Goal: Task Accomplishment & Management: Complete application form

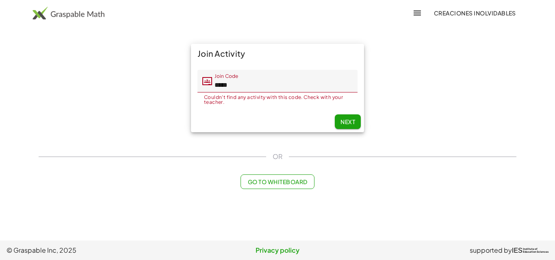
click at [468, 65] on div "Join Activity Join Code Join Code ***** Couldn't find any activity with this co…" at bounding box center [277, 88] width 487 height 98
click at [345, 122] on span "Next" at bounding box center [347, 121] width 15 height 7
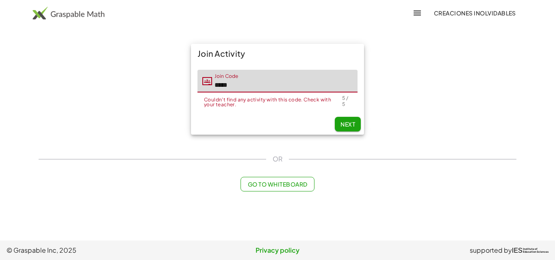
click at [236, 90] on input "*****" at bounding box center [284, 81] width 145 height 23
drag, startPoint x: 248, startPoint y: 84, endPoint x: 243, endPoint y: 84, distance: 4.5
click at [247, 84] on input "*****" at bounding box center [284, 81] width 145 height 23
click at [237, 84] on input "*****" at bounding box center [284, 81] width 145 height 23
drag, startPoint x: 257, startPoint y: 87, endPoint x: 199, endPoint y: 80, distance: 58.9
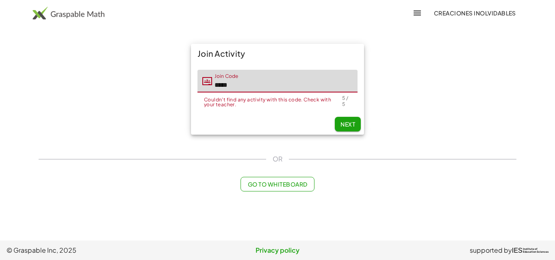
click at [199, 80] on div "Join Code Join Code *****" at bounding box center [277, 81] width 160 height 23
click at [354, 126] on span "Next" at bounding box center [347, 124] width 15 height 7
paste input "*"
click at [349, 122] on button "Next" at bounding box center [348, 124] width 26 height 15
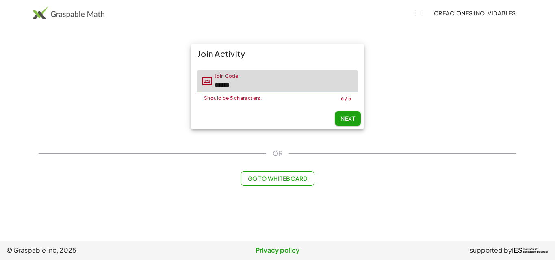
click at [260, 86] on input "******" at bounding box center [284, 81] width 145 height 23
drag, startPoint x: 256, startPoint y: 84, endPoint x: 134, endPoint y: 67, distance: 123.4
click at [153, 69] on div "Join Activity Join Code Join Code ****** Should be 5 characters. 6 / 5 Next" at bounding box center [277, 86] width 487 height 95
paste input "text"
type input "*****"
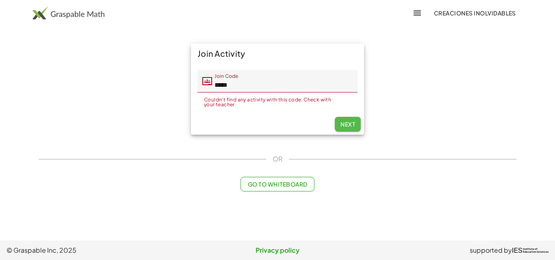
click at [347, 115] on div "Next" at bounding box center [277, 124] width 173 height 21
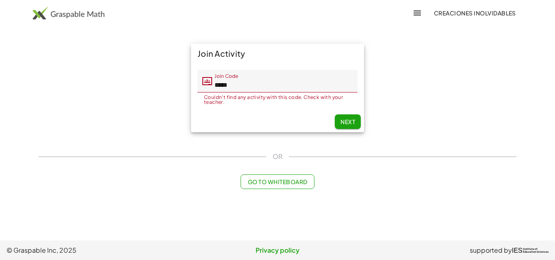
click at [257, 84] on input "*****" at bounding box center [284, 81] width 145 height 23
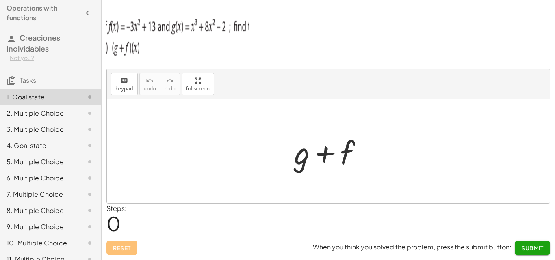
click at [190, 25] on img at bounding box center [177, 35] width 142 height 49
click at [303, 160] on div at bounding box center [331, 152] width 83 height 42
click at [297, 147] on div at bounding box center [331, 152] width 83 height 42
click at [284, 144] on div "+ g + f" at bounding box center [328, 152] width 93 height 46
click at [309, 158] on div at bounding box center [331, 152] width 83 height 42
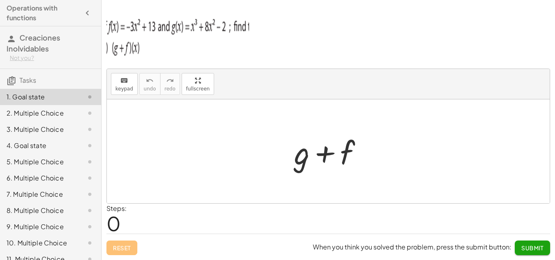
click at [299, 160] on div at bounding box center [331, 152] width 83 height 42
click at [300, 160] on div at bounding box center [331, 152] width 83 height 42
click at [307, 160] on div at bounding box center [331, 152] width 83 height 42
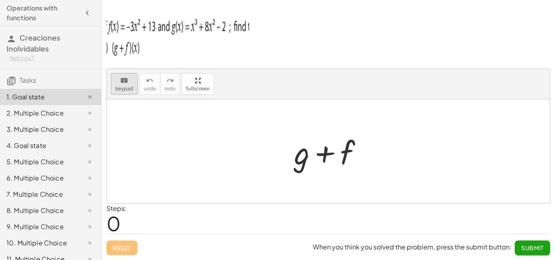
click at [129, 85] on button "keyboard keypad" at bounding box center [124, 84] width 27 height 22
click at [301, 163] on div at bounding box center [301, 153] width 15 height 38
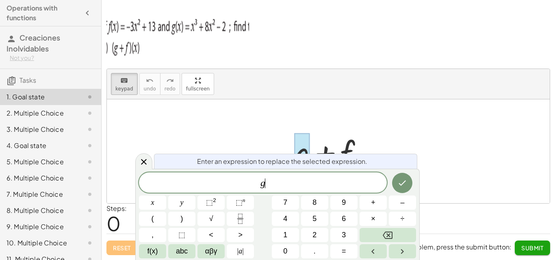
click at [295, 173] on div "g ​" at bounding box center [263, 183] width 248 height 20
click at [237, 203] on span "⬚" at bounding box center [238, 203] width 7 height 8
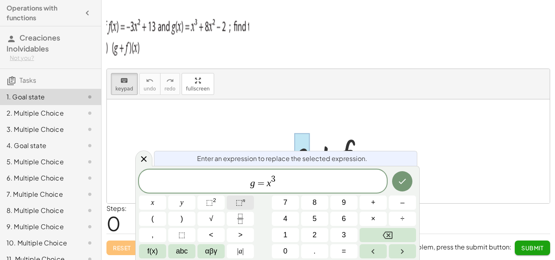
click at [240, 205] on span "⬚" at bounding box center [238, 203] width 7 height 8
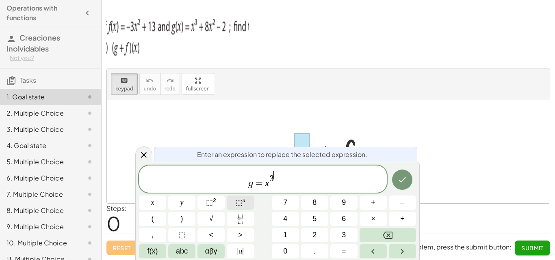
click at [240, 205] on span "⬚" at bounding box center [238, 203] width 7 height 8
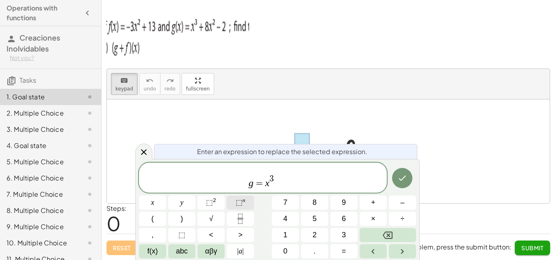
click at [240, 204] on span "⬚" at bounding box center [238, 203] width 7 height 8
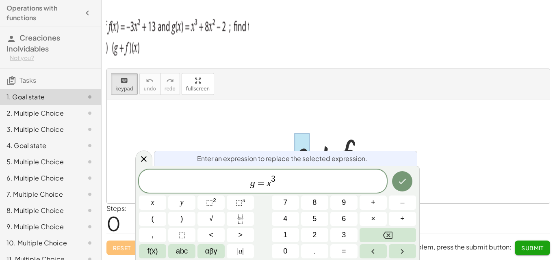
click at [281, 181] on span "g = x 3 ​" at bounding box center [263, 182] width 248 height 15
click at [210, 205] on span "⬚" at bounding box center [209, 203] width 7 height 8
click at [403, 181] on icon "Done" at bounding box center [402, 182] width 10 height 10
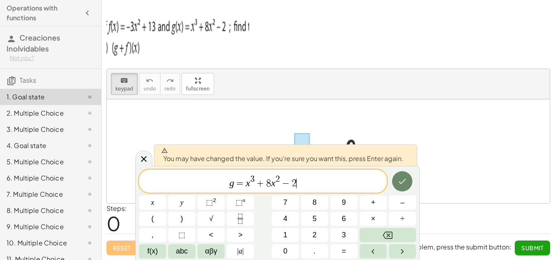
click at [403, 187] on button "Done" at bounding box center [402, 181] width 20 height 20
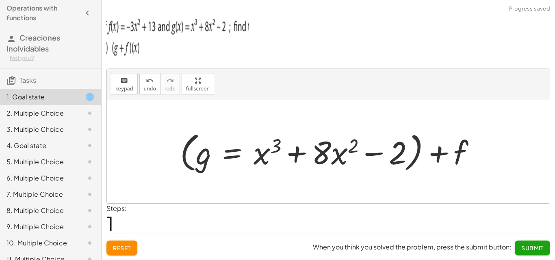
click at [223, 163] on div at bounding box center [331, 151] width 310 height 47
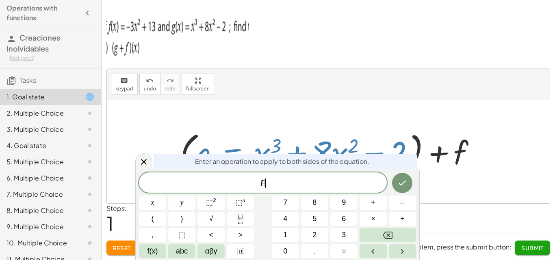
click at [285, 122] on div at bounding box center [328, 151] width 443 height 104
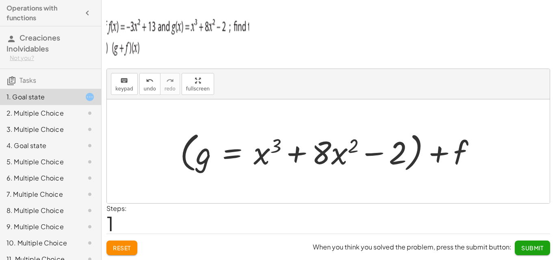
click at [246, 156] on div at bounding box center [331, 151] width 310 height 47
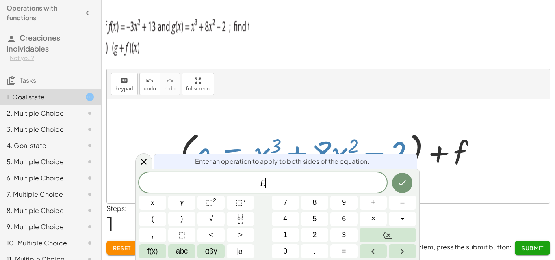
click at [281, 181] on span "E ​" at bounding box center [263, 183] width 248 height 11
click at [241, 201] on span "⬚" at bounding box center [238, 203] width 7 height 8
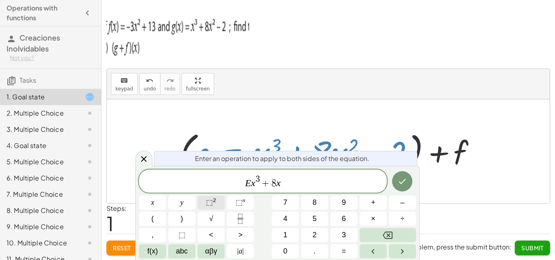
click at [209, 203] on span "⬚" at bounding box center [209, 203] width 7 height 8
click at [398, 181] on icon "Done" at bounding box center [402, 182] width 10 height 10
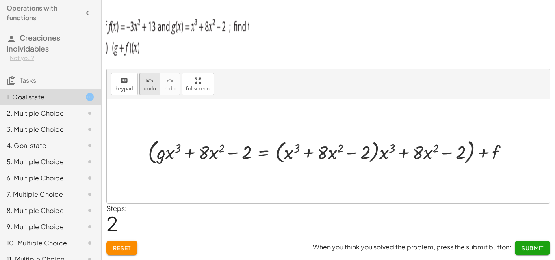
click at [149, 81] on icon "undo" at bounding box center [150, 81] width 8 height 10
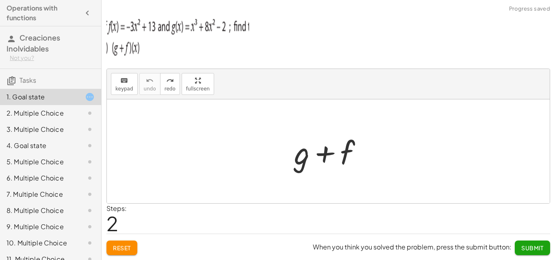
click at [120, 249] on span "Reset" at bounding box center [122, 247] width 18 height 7
click at [120, 249] on div "Reset When you think you solved the problem, press the submit button: Submit" at bounding box center [327, 245] width 443 height 22
click at [301, 158] on div at bounding box center [331, 152] width 83 height 42
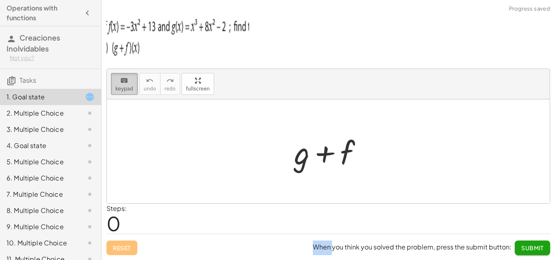
click at [130, 88] on span "keypad" at bounding box center [124, 89] width 18 height 6
click at [302, 163] on div at bounding box center [301, 153] width 15 height 38
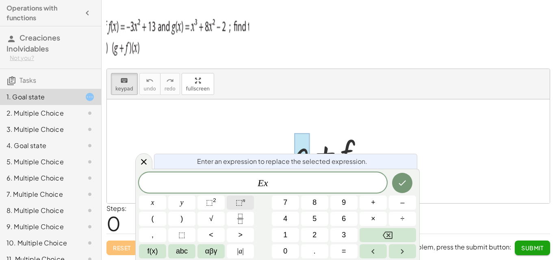
click at [240, 199] on span "⬚" at bounding box center [238, 203] width 7 height 8
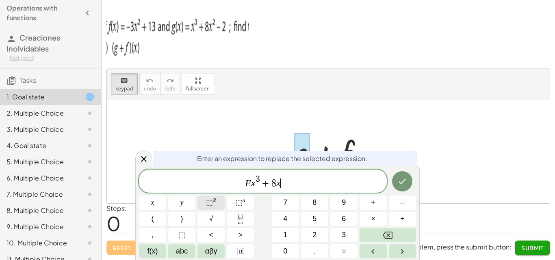
click at [212, 205] on span "⬚" at bounding box center [209, 203] width 7 height 8
click at [402, 187] on button "Done" at bounding box center [402, 181] width 20 height 20
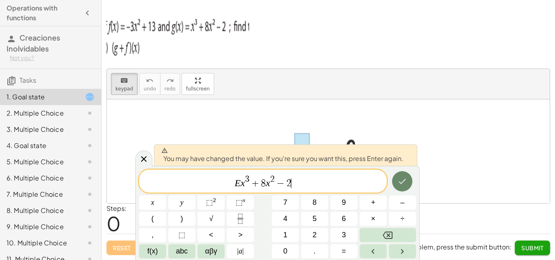
click at [399, 191] on button "Done" at bounding box center [402, 181] width 20 height 20
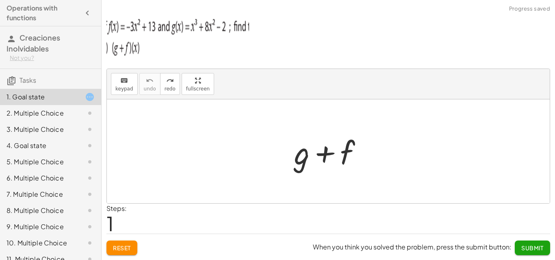
click at [302, 154] on div at bounding box center [331, 152] width 83 height 42
click at [259, 131] on div at bounding box center [328, 151] width 443 height 104
click at [116, 250] on span "Reset" at bounding box center [122, 247] width 18 height 7
click at [302, 165] on div at bounding box center [331, 152] width 83 height 42
click at [300, 155] on div at bounding box center [331, 152] width 83 height 42
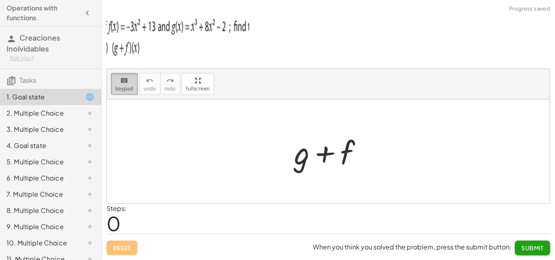
click at [126, 84] on icon "keyboard" at bounding box center [124, 81] width 8 height 10
click at [301, 163] on div at bounding box center [301, 153] width 15 height 38
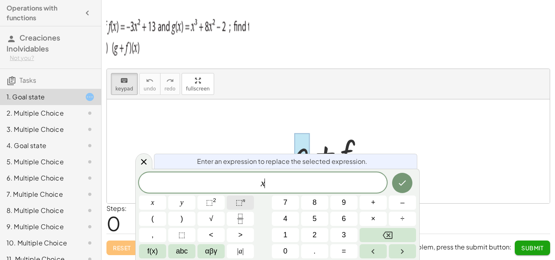
click at [238, 205] on span "⬚" at bounding box center [238, 203] width 7 height 8
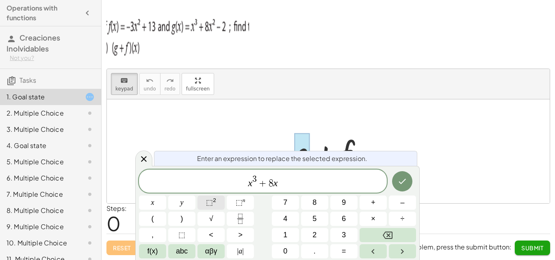
click at [207, 203] on span "⬚" at bounding box center [209, 203] width 7 height 8
click at [397, 183] on icon "Done" at bounding box center [402, 182] width 10 height 10
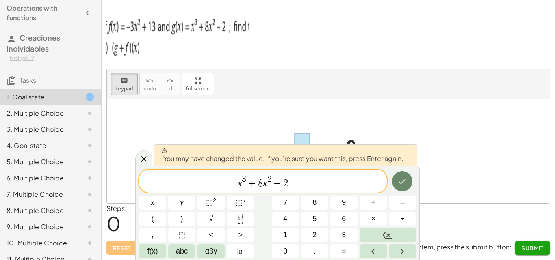
click at [399, 183] on icon "Done" at bounding box center [402, 182] width 10 height 10
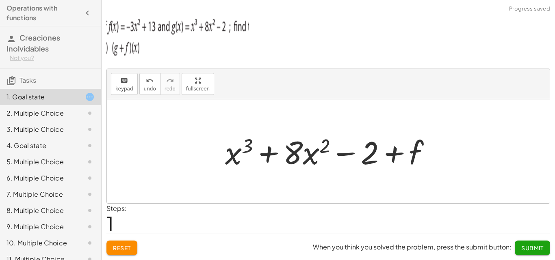
click at [418, 151] on div at bounding box center [331, 152] width 220 height 42
click at [119, 87] on span "keypad" at bounding box center [124, 89] width 18 height 6
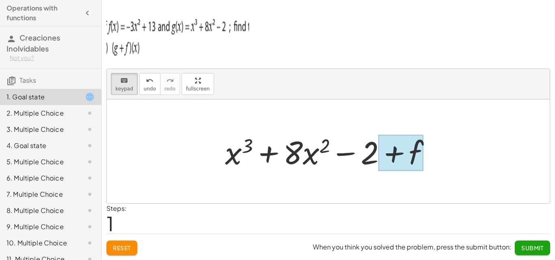
click at [417, 148] on div at bounding box center [400, 153] width 45 height 36
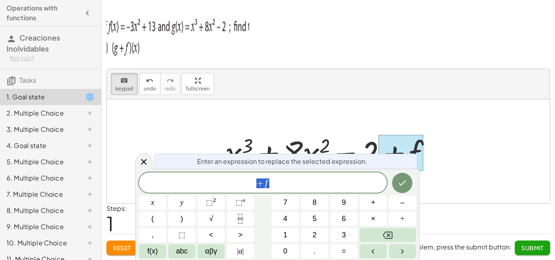
click at [276, 185] on span "+ f" at bounding box center [263, 183] width 248 height 11
click at [212, 204] on span "⬚" at bounding box center [209, 203] width 7 height 8
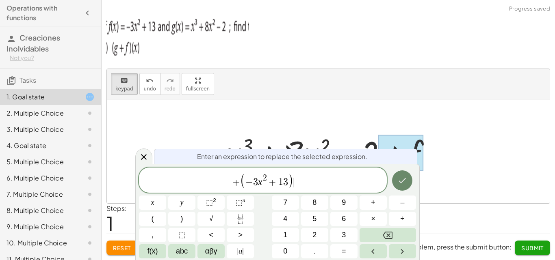
click at [406, 184] on icon "Done" at bounding box center [402, 181] width 10 height 10
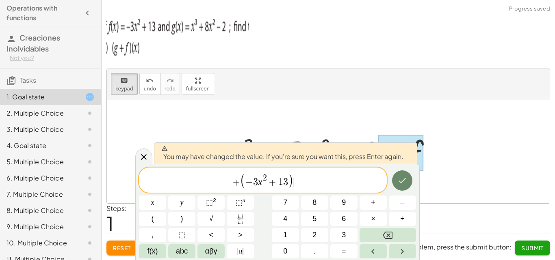
click at [403, 183] on icon "Done" at bounding box center [402, 181] width 10 height 10
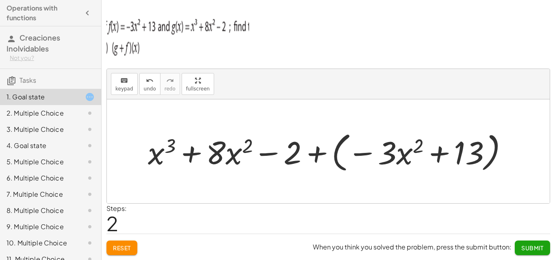
click at [242, 177] on div at bounding box center [328, 151] width 443 height 104
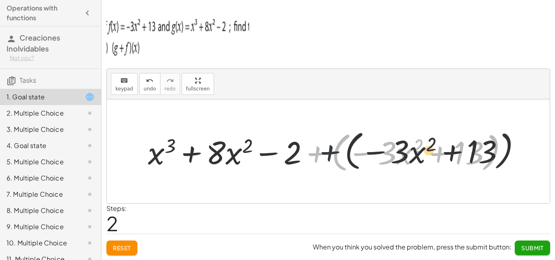
drag, startPoint x: 315, startPoint y: 157, endPoint x: 363, endPoint y: 156, distance: 48.3
click at [363, 156] on div at bounding box center [331, 151] width 374 height 47
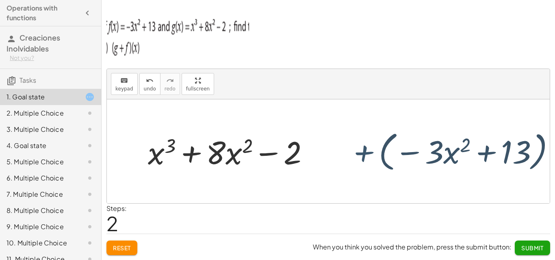
click at [363, 156] on div at bounding box center [331, 151] width 374 height 47
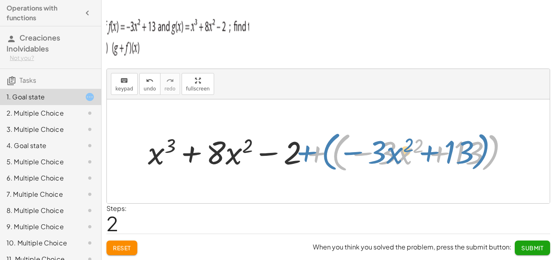
click at [317, 154] on div at bounding box center [331, 151] width 374 height 47
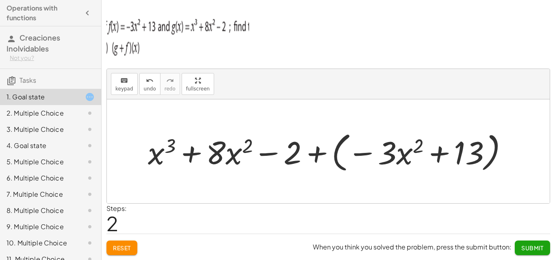
click at [53, 110] on div "2. Multiple Choice" at bounding box center [38, 113] width 65 height 10
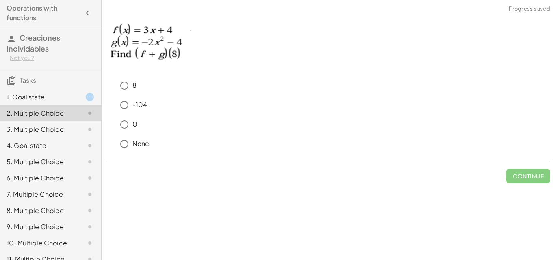
click at [53, 96] on div "1. Goal state" at bounding box center [38, 97] width 65 height 10
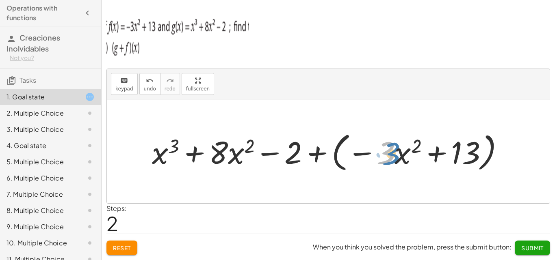
drag, startPoint x: 358, startPoint y: 133, endPoint x: 396, endPoint y: 155, distance: 43.9
click at [396, 155] on div at bounding box center [331, 151] width 367 height 45
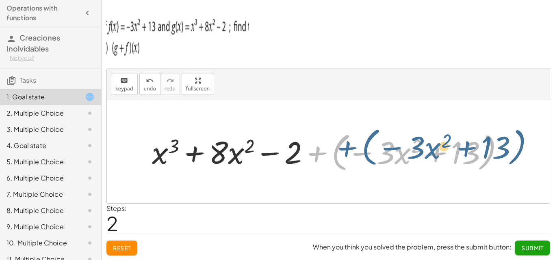
drag, startPoint x: 317, startPoint y: 153, endPoint x: 334, endPoint y: 153, distance: 17.5
click at [335, 151] on div at bounding box center [331, 151] width 367 height 45
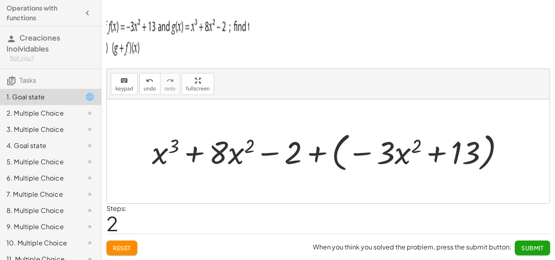
click at [360, 154] on div at bounding box center [331, 151] width 367 height 45
drag, startPoint x: 356, startPoint y: 153, endPoint x: 320, endPoint y: 156, distance: 36.2
click at [320, 156] on div at bounding box center [331, 151] width 367 height 45
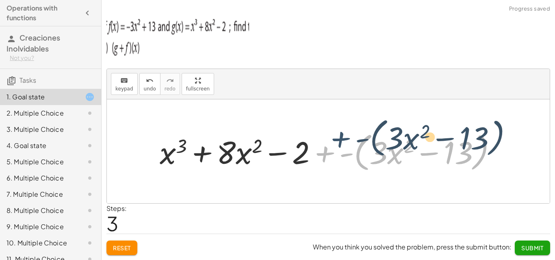
drag, startPoint x: 325, startPoint y: 155, endPoint x: 332, endPoint y: 152, distance: 7.7
click at [332, 152] on div at bounding box center [330, 151] width 351 height 45
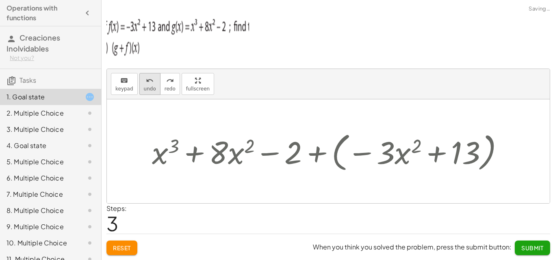
click at [147, 86] on span "undo" at bounding box center [150, 89] width 12 height 6
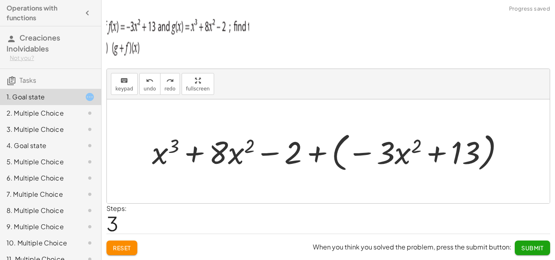
click at [315, 154] on div at bounding box center [331, 151] width 367 height 45
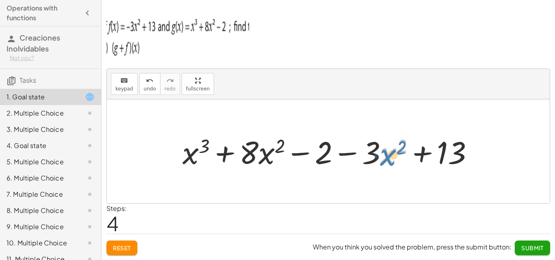
click at [383, 157] on div at bounding box center [330, 151] width 305 height 41
click at [362, 139] on div at bounding box center [330, 151] width 305 height 41
click at [130, 86] on span "keypad" at bounding box center [124, 89] width 18 height 6
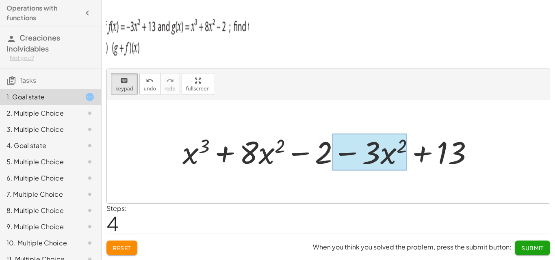
click at [390, 153] on div at bounding box center [369, 152] width 75 height 37
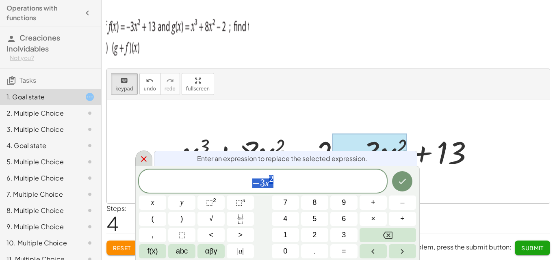
click at [148, 161] on icon at bounding box center [144, 159] width 10 height 10
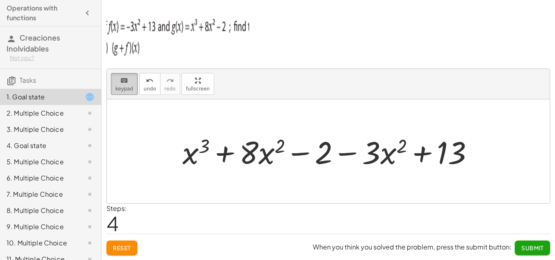
click at [126, 89] on span "keypad" at bounding box center [124, 89] width 18 height 6
drag, startPoint x: 371, startPoint y: 153, endPoint x: 387, endPoint y: 154, distance: 15.8
click at [387, 154] on div at bounding box center [330, 151] width 305 height 41
drag, startPoint x: 260, startPoint y: 154, endPoint x: 267, endPoint y: 153, distance: 7.4
click at [267, 153] on div at bounding box center [330, 151] width 305 height 41
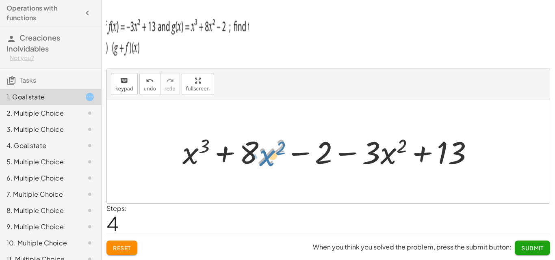
drag, startPoint x: 267, startPoint y: 155, endPoint x: 263, endPoint y: 157, distance: 4.5
click at [267, 158] on div at bounding box center [330, 151] width 305 height 41
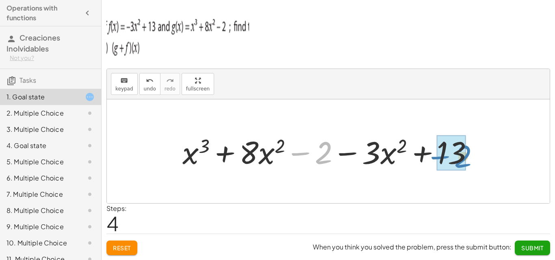
drag, startPoint x: 322, startPoint y: 154, endPoint x: 462, endPoint y: 158, distance: 139.7
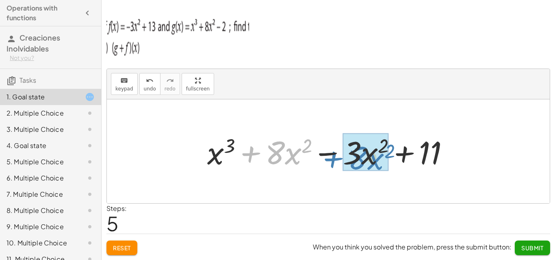
drag, startPoint x: 259, startPoint y: 132, endPoint x: 341, endPoint y: 136, distance: 82.5
click at [341, 136] on div at bounding box center [331, 152] width 257 height 42
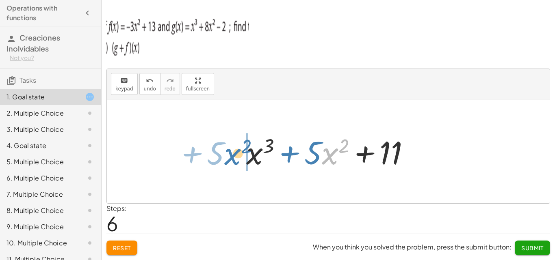
drag, startPoint x: 330, startPoint y: 158, endPoint x: 233, endPoint y: 159, distance: 97.0
click at [233, 159] on div "+ g + f + x 3 + · 8 · x 2 − 2 + f + x 3 + · 8 · x 2 − 2 + ( − · 3 · x 2 + 13 ) …" at bounding box center [328, 151] width 443 height 104
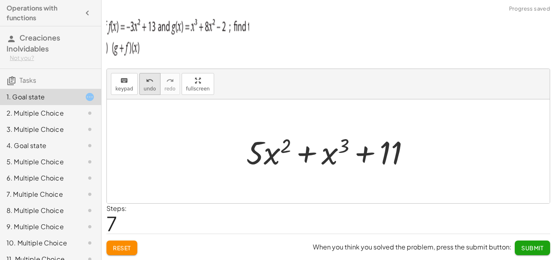
click at [151, 89] on span "undo" at bounding box center [150, 89] width 12 height 6
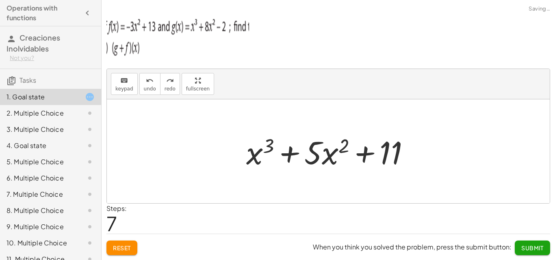
click at [431, 145] on div at bounding box center [328, 151] width 443 height 104
click at [329, 158] on div at bounding box center [331, 152] width 178 height 42
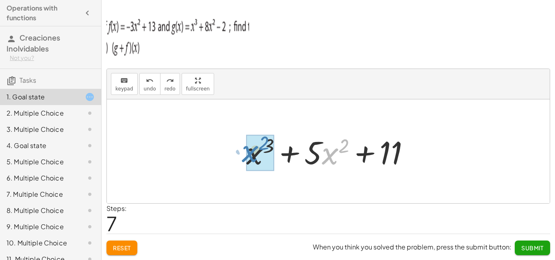
drag, startPoint x: 330, startPoint y: 157, endPoint x: 249, endPoint y: 155, distance: 80.8
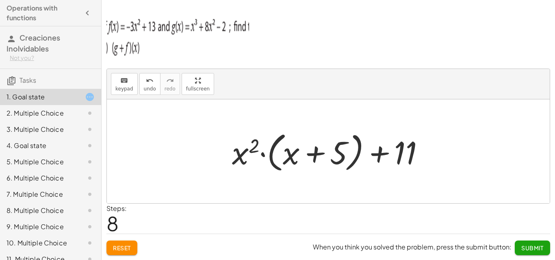
click at [526, 248] on span "Submit" at bounding box center [532, 247] width 22 height 7
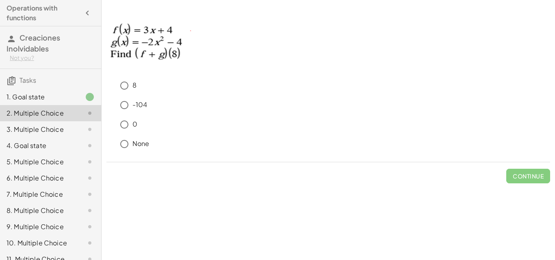
click at [63, 211] on div "8. Multiple Choice" at bounding box center [38, 211] width 65 height 10
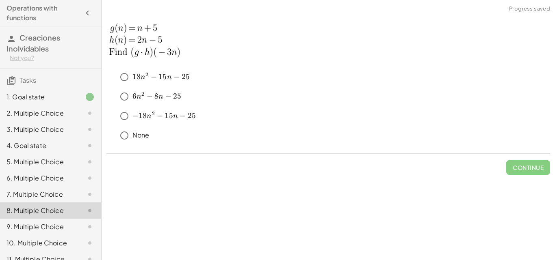
click at [39, 143] on div "4. Goal state" at bounding box center [38, 146] width 65 height 10
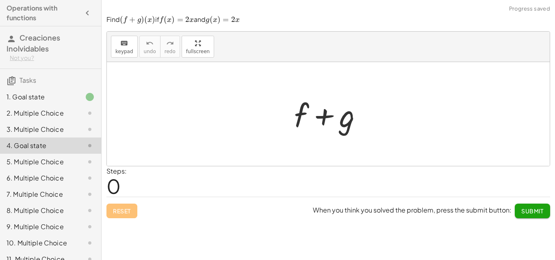
click at [31, 121] on div "1. Goal state" at bounding box center [50, 129] width 101 height 16
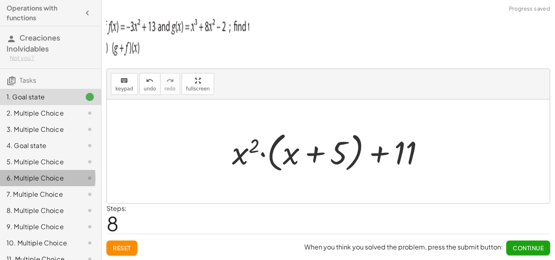
click at [39, 183] on div "6. Multiple Choice" at bounding box center [38, 178] width 65 height 10
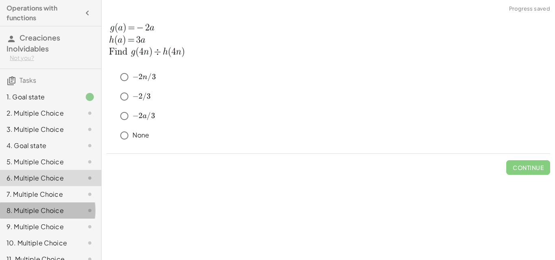
click at [41, 213] on div "8. Multiple Choice" at bounding box center [38, 211] width 65 height 10
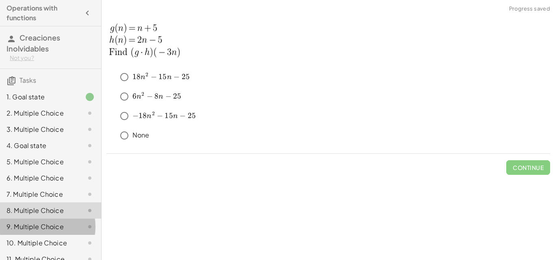
click at [44, 226] on div "9. Multiple Choice" at bounding box center [38, 227] width 65 height 10
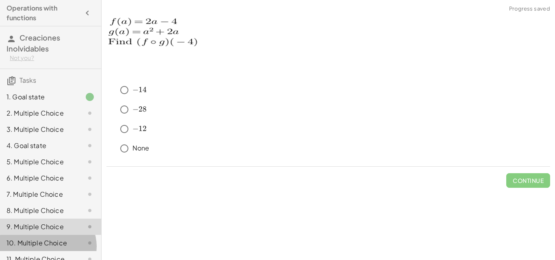
click at [45, 245] on div "10. Multiple Choice" at bounding box center [38, 243] width 65 height 10
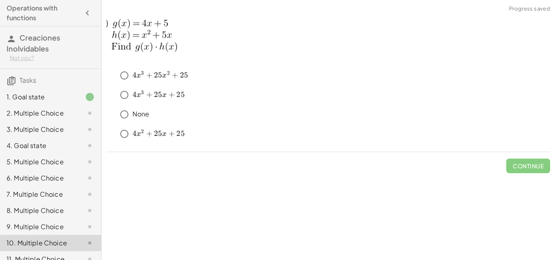
click at [50, 159] on div "5. Multiple Choice" at bounding box center [38, 162] width 65 height 10
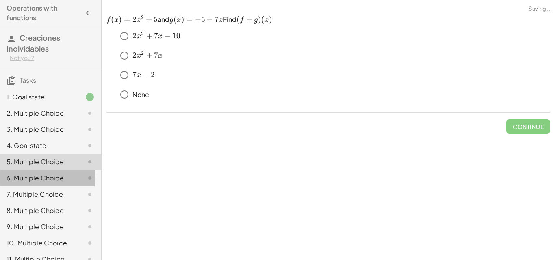
click at [52, 179] on div "6. Multiple Choice" at bounding box center [38, 178] width 65 height 10
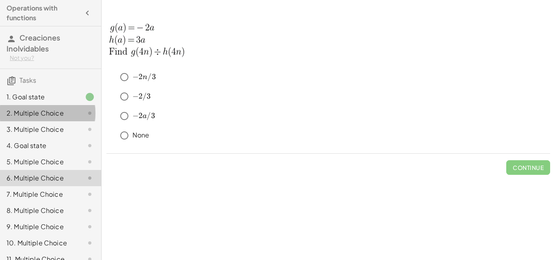
click at [50, 113] on div "2. Multiple Choice" at bounding box center [38, 113] width 65 height 10
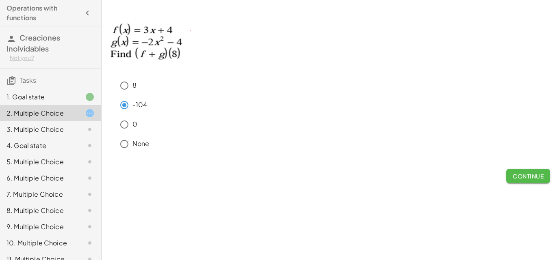
click at [525, 179] on span "Continue" at bounding box center [527, 176] width 31 height 7
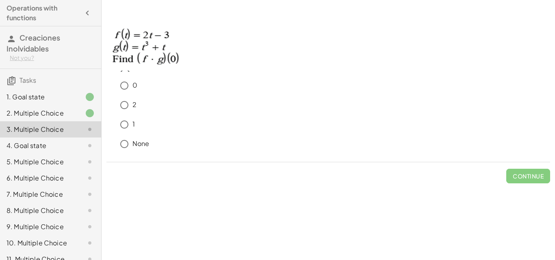
click at [151, 59] on img at bounding box center [145, 43] width 79 height 57
click at [517, 173] on span "Continue" at bounding box center [527, 176] width 31 height 7
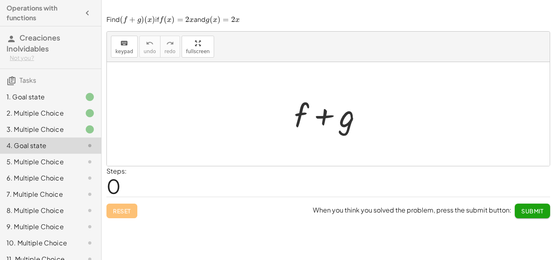
click at [301, 109] on div at bounding box center [331, 114] width 83 height 42
click at [130, 52] on span "keypad" at bounding box center [124, 52] width 18 height 6
click at [300, 115] on div at bounding box center [301, 115] width 15 height 38
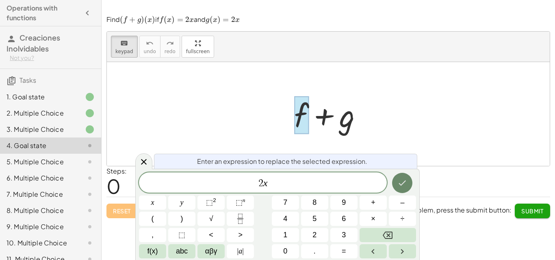
click at [403, 185] on icon "Done" at bounding box center [402, 183] width 10 height 10
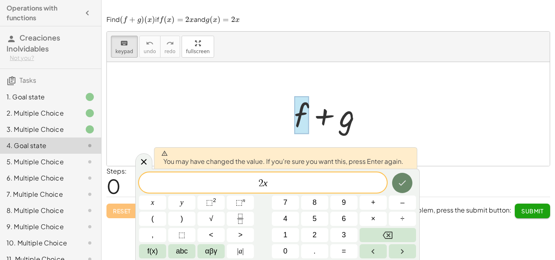
click at [404, 181] on icon "Done" at bounding box center [402, 183] width 7 height 5
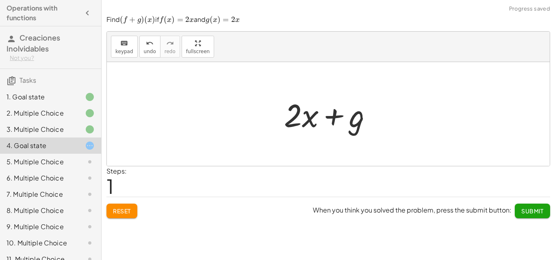
click at [358, 119] on div at bounding box center [331, 114] width 103 height 42
click at [355, 118] on div at bounding box center [331, 114] width 103 height 42
click at [118, 41] on div "keyboard" at bounding box center [124, 43] width 18 height 10
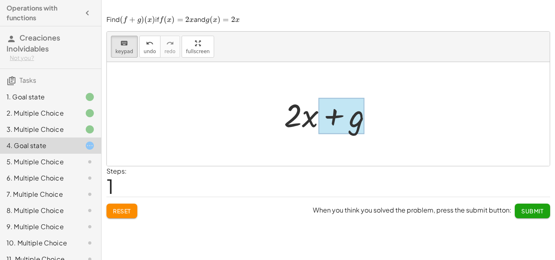
click at [361, 121] on div at bounding box center [341, 116] width 46 height 36
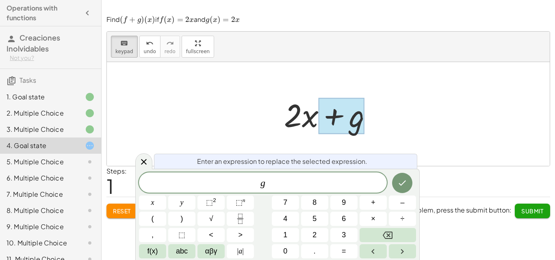
click at [271, 184] on span "​ g" at bounding box center [263, 183] width 248 height 11
click at [260, 182] on var "g" at bounding box center [262, 183] width 5 height 11
click at [267, 184] on var "g" at bounding box center [266, 183] width 5 height 11
click at [403, 183] on icon "Done" at bounding box center [402, 183] width 7 height 5
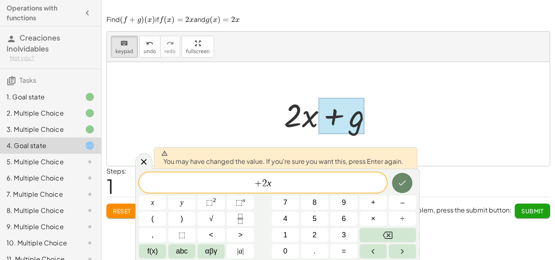
click at [398, 184] on icon "Done" at bounding box center [402, 183] width 10 height 10
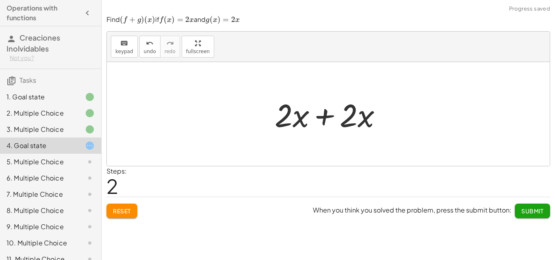
click at [357, 118] on div at bounding box center [331, 114] width 122 height 42
drag, startPoint x: 350, startPoint y: 115, endPoint x: 326, endPoint y: 124, distance: 25.2
click at [327, 124] on div at bounding box center [331, 114] width 122 height 42
click at [365, 121] on div at bounding box center [331, 114] width 122 height 42
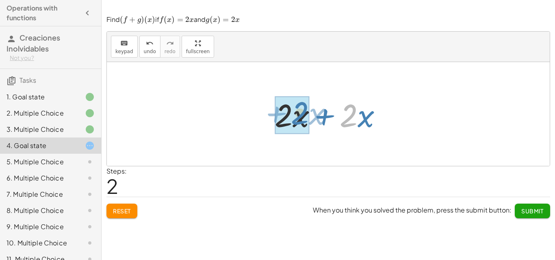
drag, startPoint x: 353, startPoint y: 115, endPoint x: 304, endPoint y: 113, distance: 49.6
click at [304, 113] on div at bounding box center [331, 114] width 122 height 42
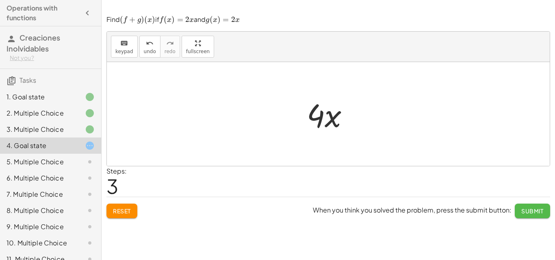
click at [535, 211] on span "Submit" at bounding box center [532, 210] width 22 height 7
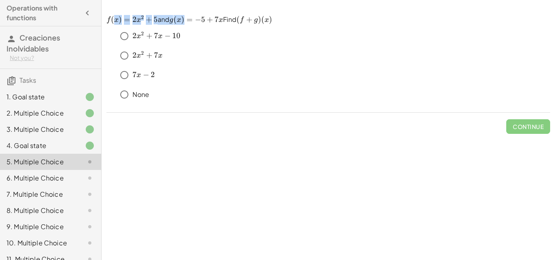
drag, startPoint x: 117, startPoint y: 21, endPoint x: 189, endPoint y: 22, distance: 72.3
click at [189, 22] on p "﻿ f ( x ) = 2 x 2 + 5 f(x)=2x^2+5 f ( x ) = 2 x 2 + 5 ﻿ and ﻿ g ( x ) = − 5 + 7…" at bounding box center [327, 20] width 443 height 10
click at [166, 24] on p "﻿ f ( x ) = 2 x 2 + 5 f(x)=2x^2+5 f ( x ) = 2 x 2 + 5 ﻿ and ﻿ g ( x ) = − 5 + 7…" at bounding box center [327, 20] width 443 height 10
drag, startPoint x: 158, startPoint y: 17, endPoint x: 112, endPoint y: 17, distance: 45.9
click at [112, 17] on p "﻿ f ( x ) = 2 x 2 + 5 f(x)=2x^2+5 f ( x ) = 2 x 2 + 5 ﻿ and ﻿ g ( x ) = − 5 + 7…" at bounding box center [327, 20] width 443 height 10
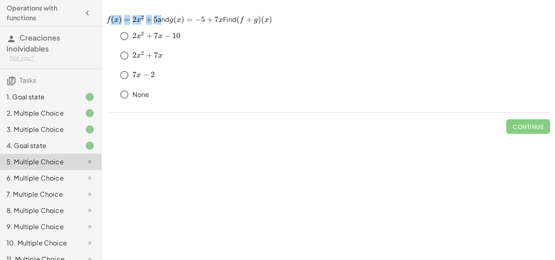
click at [293, 35] on div "﻿ 2 x 2 + 7 x − 10 2x^2+7x-10 2 x 2 + 7 x − 10 ﻿" at bounding box center [333, 36] width 434 height 16
click at [157, 18] on p "﻿ f ( x ) = 2 x 2 + 5 f(x)=2x^2+5 f ( x ) = 2 x 2 + 5 ﻿ and ﻿ g ( x ) = − 5 + 7…" at bounding box center [327, 20] width 443 height 10
click at [168, 18] on p "﻿ f ( x ) = 2 x 2 + 5 f(x)=2x^2+5 f ( x ) = 2 x 2 + 5 ﻿ and ﻿ g ( x ) = − 5 + 7…" at bounding box center [327, 20] width 443 height 10
click at [153, 20] on span "5" at bounding box center [155, 19] width 4 height 9
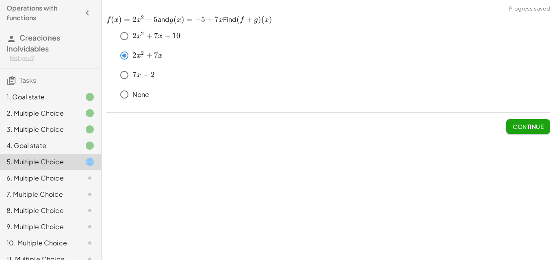
drag, startPoint x: 163, startPoint y: 56, endPoint x: 132, endPoint y: 52, distance: 31.1
click at [132, 52] on p "﻿ 2 x 2 + 7 x 2x^2+7x 2 x 2 + 7 x ﻿" at bounding box center [148, 56] width 32 height 10
click at [132, 52] on span "2" at bounding box center [134, 55] width 4 height 9
click at [527, 127] on span "Continue" at bounding box center [527, 126] width 31 height 7
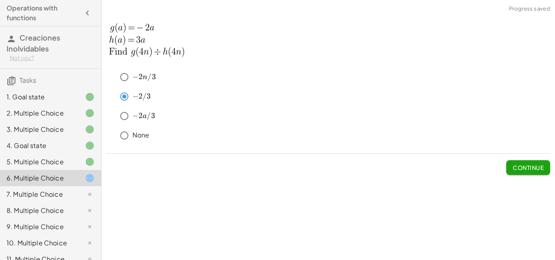
click at [529, 170] on span "Continue" at bounding box center [527, 167] width 31 height 7
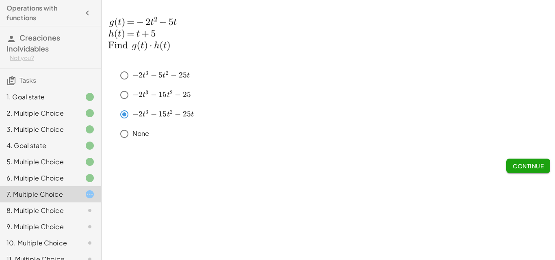
click at [518, 170] on button "Continue" at bounding box center [528, 166] width 44 height 15
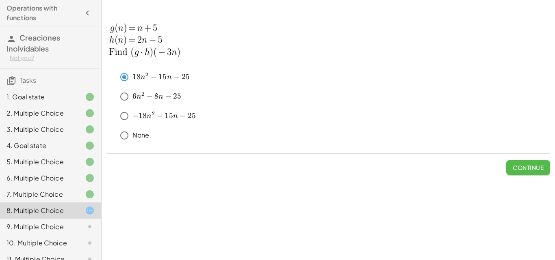
click at [519, 171] on button "Continue" at bounding box center [528, 167] width 44 height 15
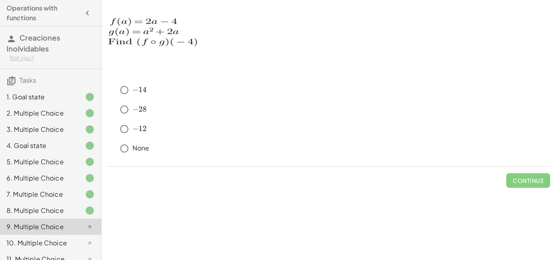
click at [151, 42] on img at bounding box center [164, 45] width 117 height 61
click at [159, 36] on img at bounding box center [164, 45] width 117 height 61
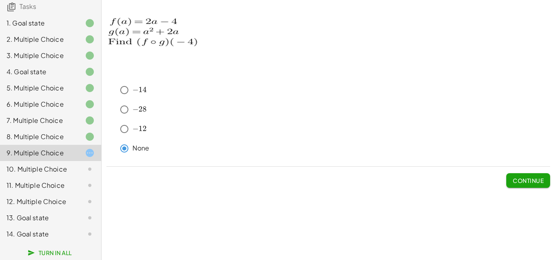
click at [525, 176] on button "Continue" at bounding box center [528, 180] width 44 height 15
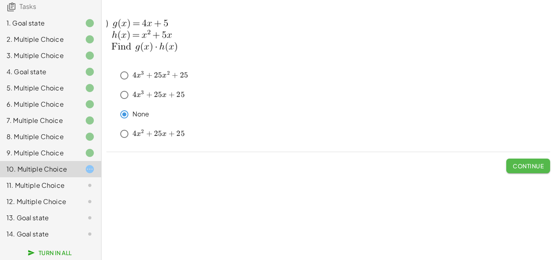
click at [525, 164] on span "Continue" at bounding box center [527, 165] width 31 height 7
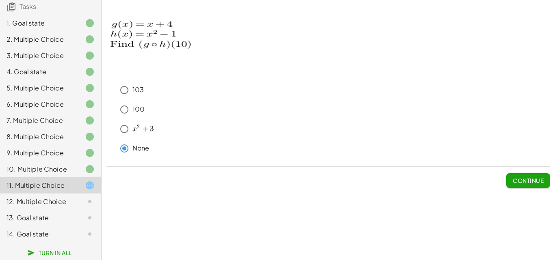
drag, startPoint x: 145, startPoint y: 37, endPoint x: 138, endPoint y: 28, distance: 10.7
click at [139, 28] on img at bounding box center [164, 45] width 117 height 61
click at [529, 180] on span "Continue" at bounding box center [527, 180] width 31 height 7
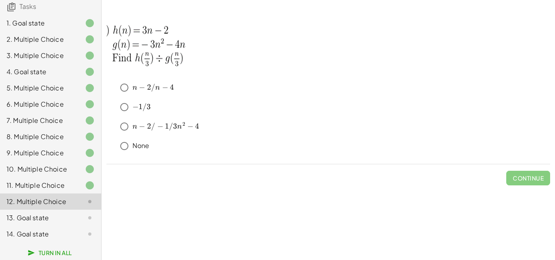
click at [61, 184] on div "11. Multiple Choice" at bounding box center [38, 186] width 65 height 10
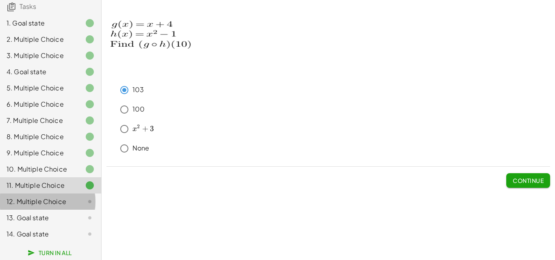
click at [65, 201] on div "12. Multiple Choice" at bounding box center [38, 202] width 65 height 10
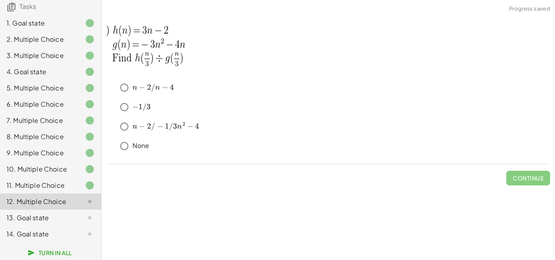
click at [136, 148] on p "None" at bounding box center [140, 145] width 17 height 9
click at [525, 178] on span "Continue" at bounding box center [527, 178] width 31 height 7
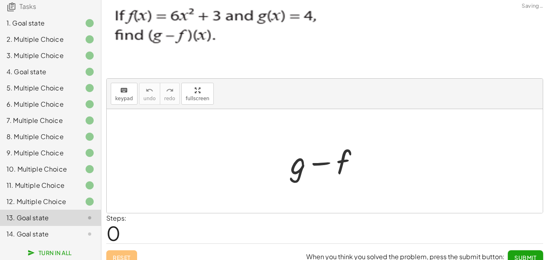
scroll to position [0, 0]
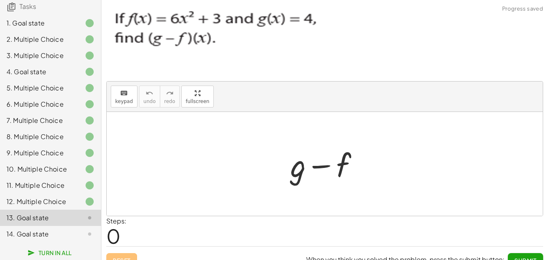
click at [295, 168] on div at bounding box center [328, 164] width 83 height 42
click at [297, 171] on div at bounding box center [328, 164] width 83 height 42
click at [130, 97] on button "keyboard keypad" at bounding box center [124, 97] width 27 height 22
click at [296, 171] on div at bounding box center [298, 165] width 15 height 38
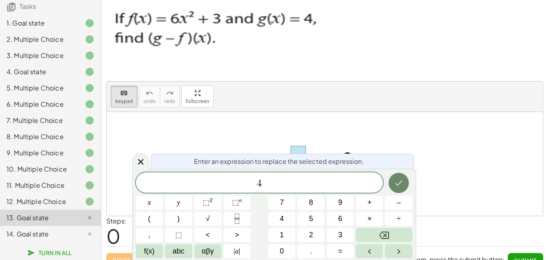
click at [402, 186] on icon "Done" at bounding box center [399, 183] width 10 height 10
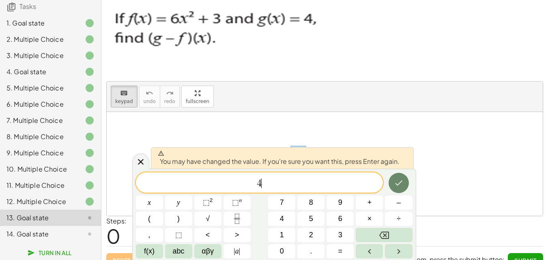
click at [406, 187] on button "Done" at bounding box center [399, 183] width 20 height 20
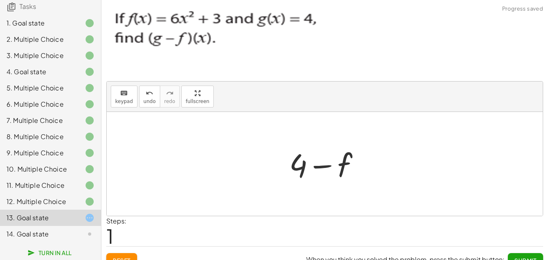
click at [344, 163] on div at bounding box center [327, 164] width 85 height 42
click at [121, 93] on icon "keyboard" at bounding box center [124, 94] width 8 height 10
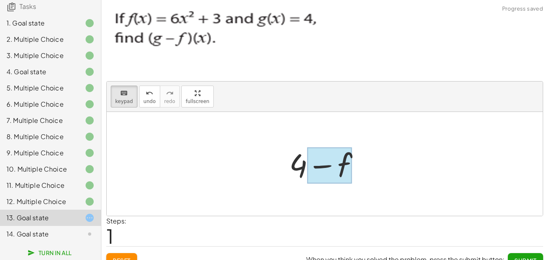
click at [348, 160] on div at bounding box center [329, 166] width 45 height 36
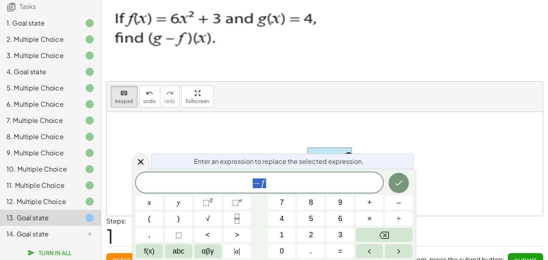
click at [266, 186] on span "− f" at bounding box center [260, 183] width 248 height 11
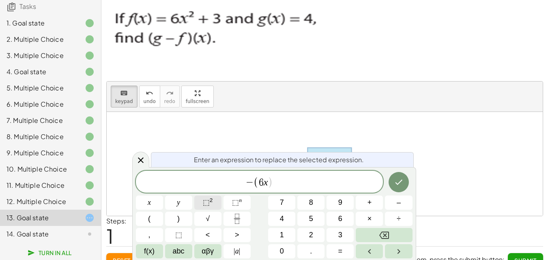
click at [210, 203] on sup "2" at bounding box center [211, 200] width 3 height 6
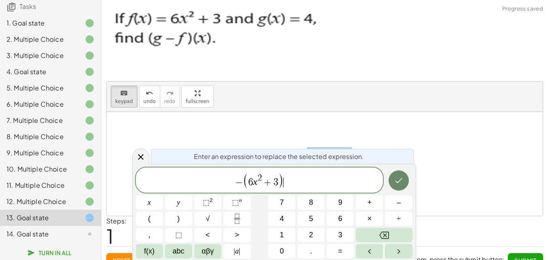
click at [399, 183] on icon "Done" at bounding box center [399, 181] width 10 height 10
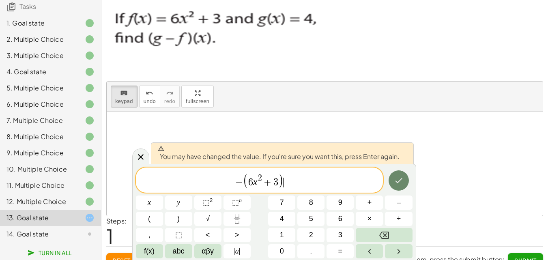
click at [399, 180] on icon "Done" at bounding box center [399, 181] width 10 height 10
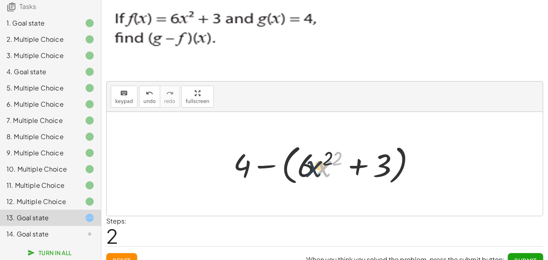
drag, startPoint x: 330, startPoint y: 173, endPoint x: 320, endPoint y: 173, distance: 11.0
click at [320, 173] on div at bounding box center [327, 164] width 197 height 47
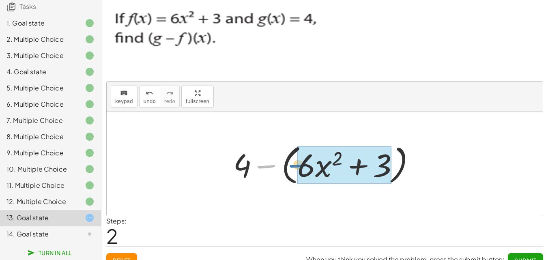
drag, startPoint x: 267, startPoint y: 166, endPoint x: 298, endPoint y: 169, distance: 31.8
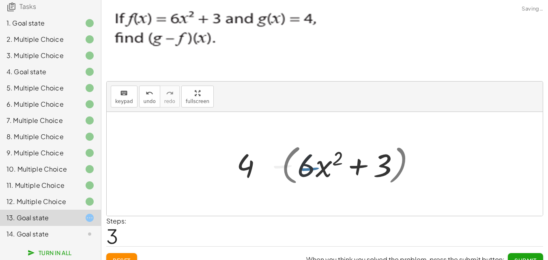
click at [298, 169] on div at bounding box center [328, 164] width 165 height 42
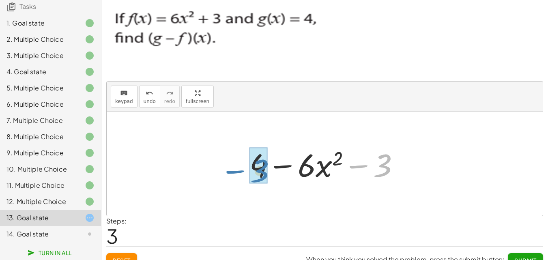
drag, startPoint x: 385, startPoint y: 168, endPoint x: 261, endPoint y: 173, distance: 123.5
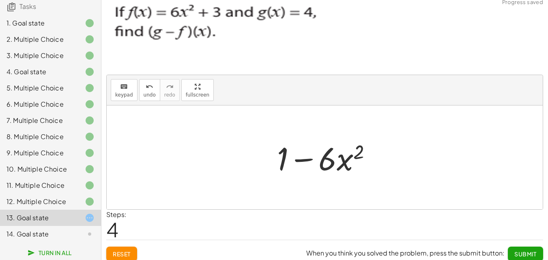
scroll to position [13, 0]
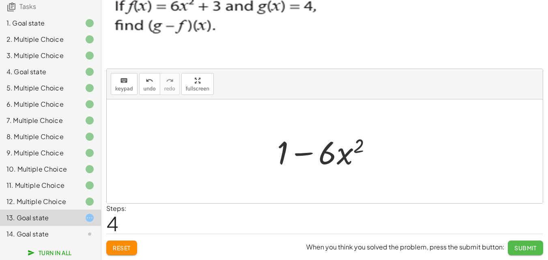
click at [520, 245] on span "Submit" at bounding box center [526, 247] width 22 height 7
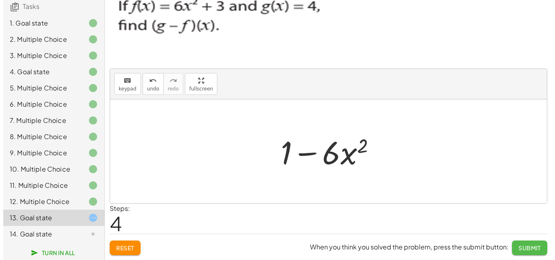
scroll to position [0, 0]
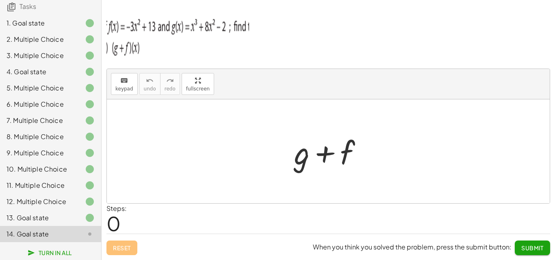
click at [301, 163] on div at bounding box center [331, 152] width 83 height 42
click at [299, 156] on div at bounding box center [331, 152] width 83 height 42
click at [119, 82] on div "keyboard" at bounding box center [124, 81] width 18 height 10
click at [300, 159] on div at bounding box center [301, 153] width 15 height 38
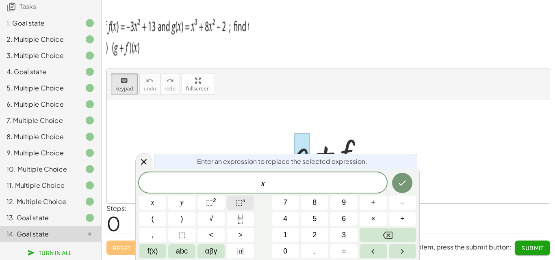
click at [238, 205] on span "⬚" at bounding box center [238, 203] width 7 height 8
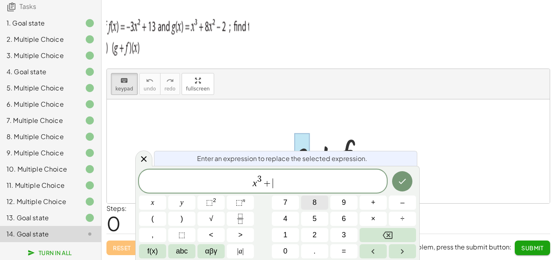
click at [314, 202] on span "8" at bounding box center [314, 202] width 4 height 11
click at [211, 201] on span "⬚" at bounding box center [209, 203] width 7 height 8
click at [403, 183] on icon "Done" at bounding box center [402, 182] width 10 height 10
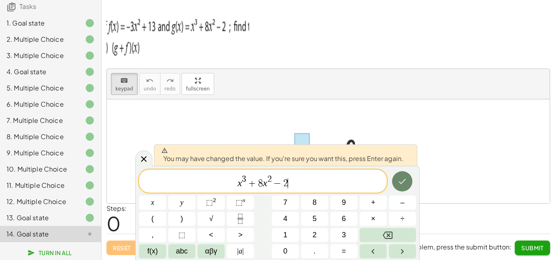
click at [403, 183] on icon "Done" at bounding box center [402, 182] width 10 height 10
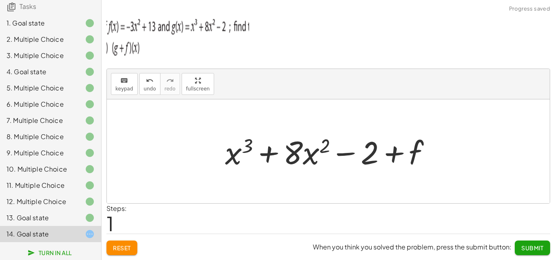
click at [413, 156] on div at bounding box center [331, 152] width 220 height 42
click at [126, 91] on span "keypad" at bounding box center [124, 89] width 18 height 6
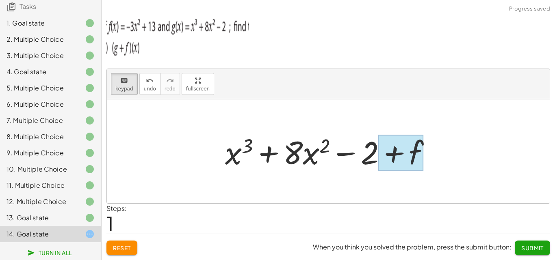
click at [417, 148] on div at bounding box center [400, 153] width 45 height 36
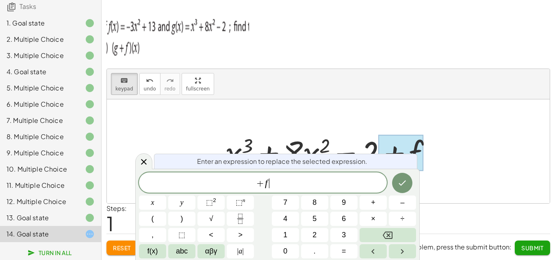
click at [291, 183] on span "+ f ​" at bounding box center [263, 183] width 248 height 11
click at [209, 202] on span "⬚" at bounding box center [209, 203] width 7 height 8
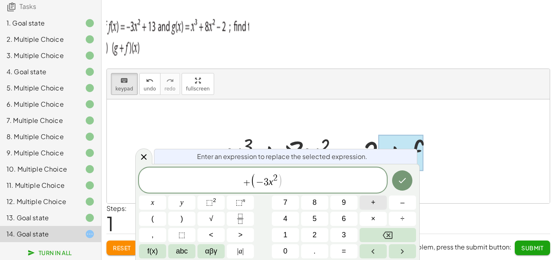
click at [373, 201] on span "+" at bounding box center [373, 202] width 4 height 11
click at [286, 235] on span "1" at bounding box center [285, 235] width 4 height 11
click at [339, 237] on button "3" at bounding box center [343, 235] width 27 height 14
click at [185, 217] on button ")" at bounding box center [181, 219] width 27 height 14
click at [400, 181] on icon "Done" at bounding box center [402, 180] width 7 height 5
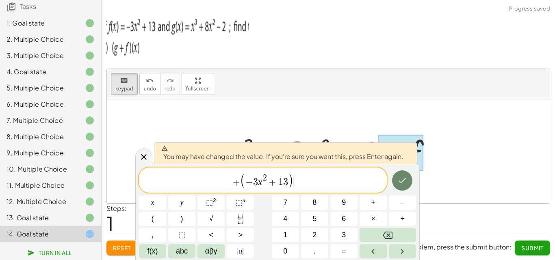
click at [401, 181] on icon "Done" at bounding box center [402, 181] width 10 height 10
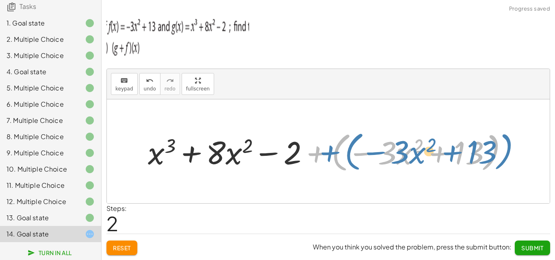
drag, startPoint x: 315, startPoint y: 155, endPoint x: 325, endPoint y: 154, distance: 10.6
click at [325, 154] on div at bounding box center [331, 151] width 374 height 47
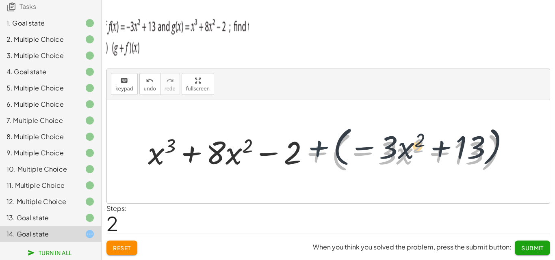
drag, startPoint x: 316, startPoint y: 156, endPoint x: 317, endPoint y: 150, distance: 5.8
click at [318, 150] on div at bounding box center [331, 151] width 374 height 47
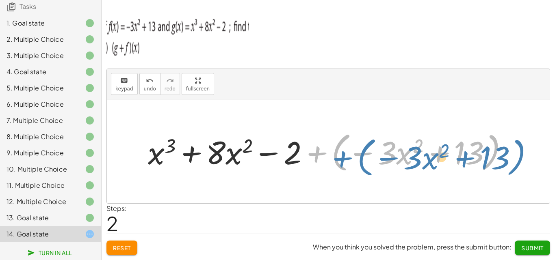
drag, startPoint x: 316, startPoint y: 151, endPoint x: 321, endPoint y: 155, distance: 6.7
click at [331, 156] on div at bounding box center [331, 151] width 374 height 47
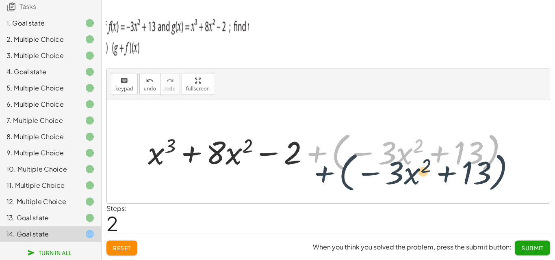
drag, startPoint x: 311, startPoint y: 141, endPoint x: 314, endPoint y: 150, distance: 9.1
click at [316, 154] on div at bounding box center [331, 151] width 374 height 47
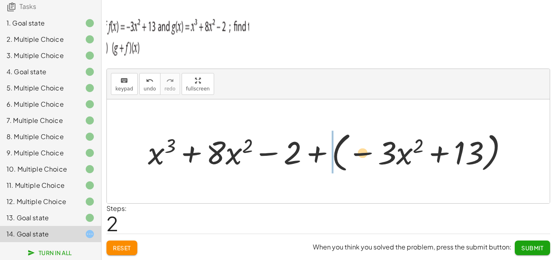
drag, startPoint x: 360, startPoint y: 155, endPoint x: 331, endPoint y: 137, distance: 33.4
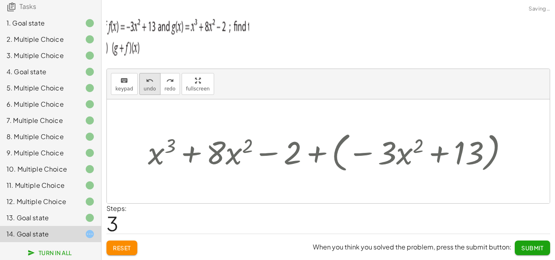
click at [153, 85] on button "undo undo" at bounding box center [149, 84] width 21 height 22
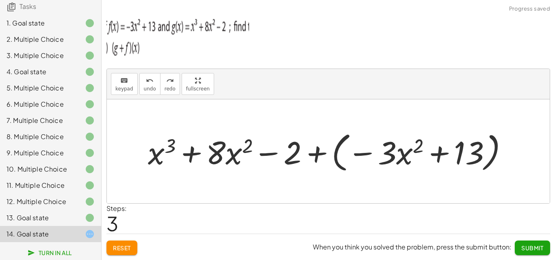
drag, startPoint x: 367, startPoint y: 128, endPoint x: 397, endPoint y: 155, distance: 40.8
click at [396, 155] on div "+ g + f + x 3 + · 8 · x 2 − 2 + f + x 3 + · 8 · x 2 − 2 + ( − · 3 · x 2 + 13 )" at bounding box center [328, 151] width 384 height 51
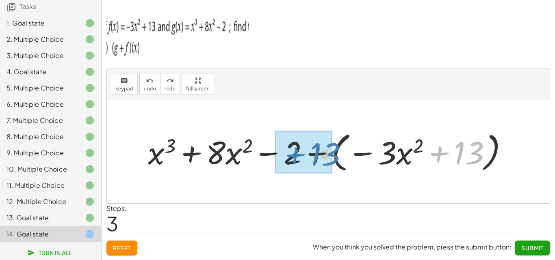
drag, startPoint x: 475, startPoint y: 153, endPoint x: 332, endPoint y: 155, distance: 143.7
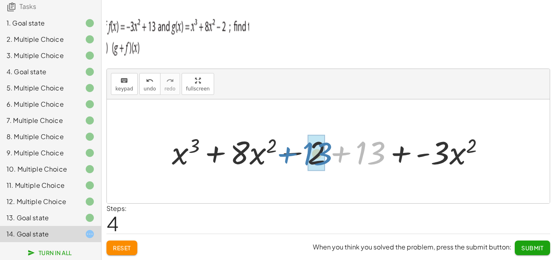
drag, startPoint x: 365, startPoint y: 151, endPoint x: 311, endPoint y: 151, distance: 54.0
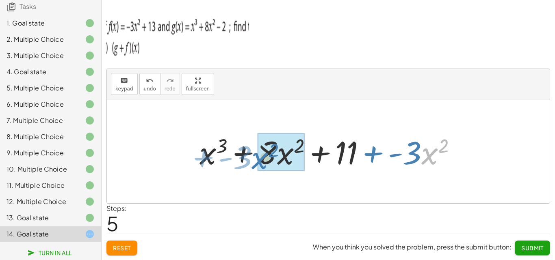
drag, startPoint x: 425, startPoint y: 156, endPoint x: 257, endPoint y: 160, distance: 168.1
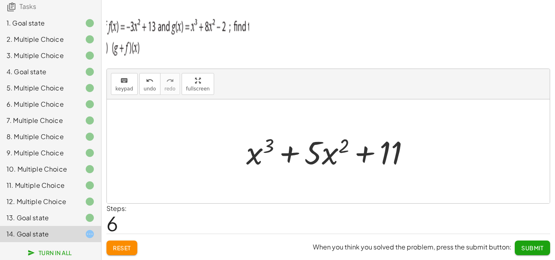
click at [528, 245] on span "Submit" at bounding box center [532, 247] width 22 height 7
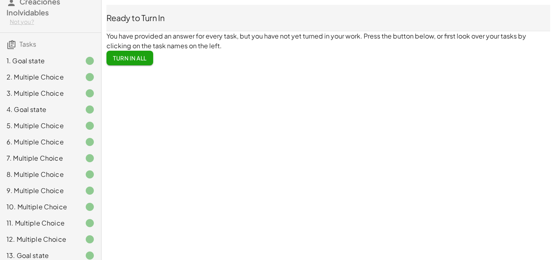
scroll to position [80, 0]
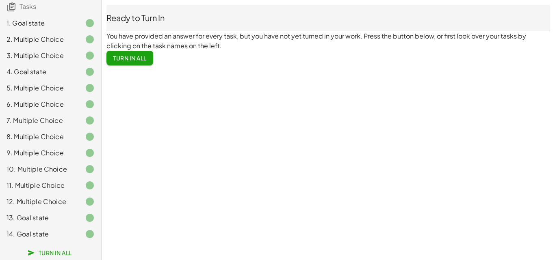
click at [45, 233] on div "14. Goal state" at bounding box center [38, 234] width 65 height 10
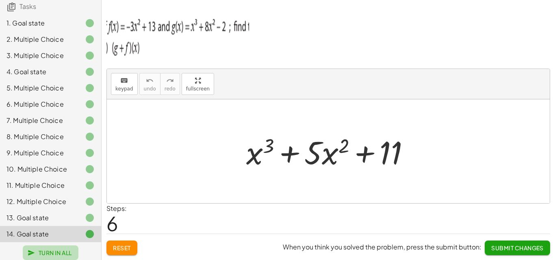
click at [54, 251] on span "Turn In All" at bounding box center [50, 252] width 43 height 7
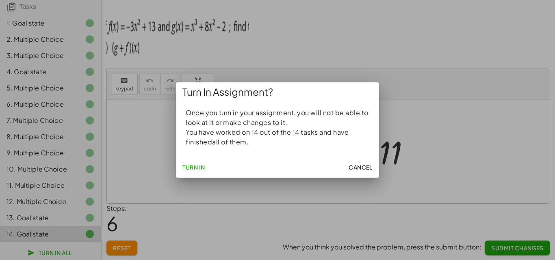
click at [358, 169] on span "Cancel" at bounding box center [360, 167] width 24 height 7
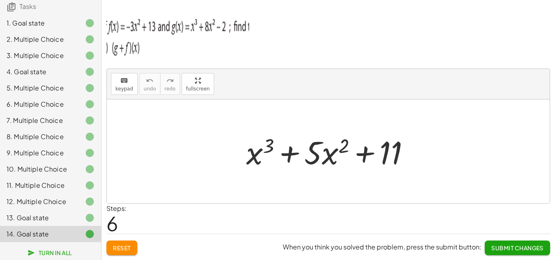
click at [511, 250] on span "Submit Changes" at bounding box center [517, 247] width 52 height 7
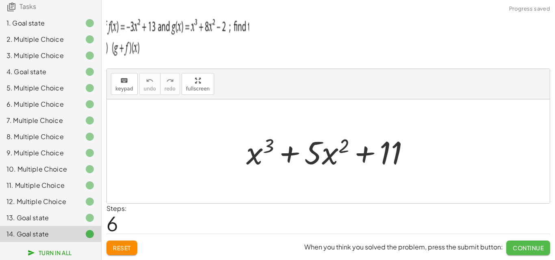
click at [517, 248] on span "Continue" at bounding box center [527, 247] width 31 height 7
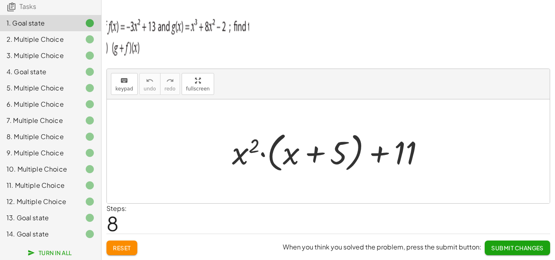
click at [54, 236] on div "14. Goal state" at bounding box center [38, 234] width 65 height 10
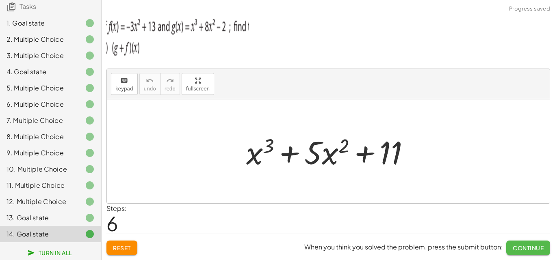
click at [519, 244] on span "Continue" at bounding box center [527, 247] width 31 height 7
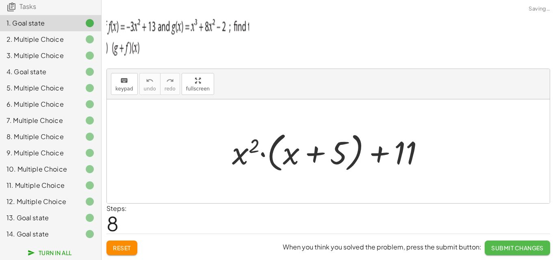
click at [510, 243] on button "Submit Changes" at bounding box center [516, 248] width 65 height 15
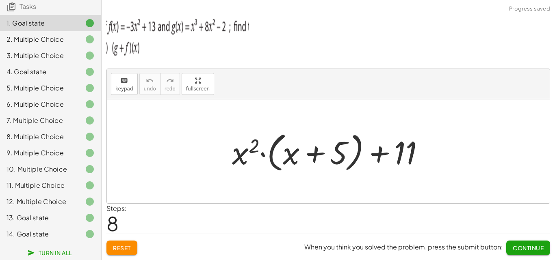
click at [522, 249] on span "Continue" at bounding box center [527, 247] width 31 height 7
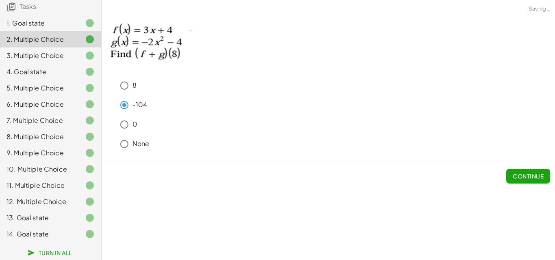
click at [538, 180] on button "Continue" at bounding box center [528, 176] width 44 height 15
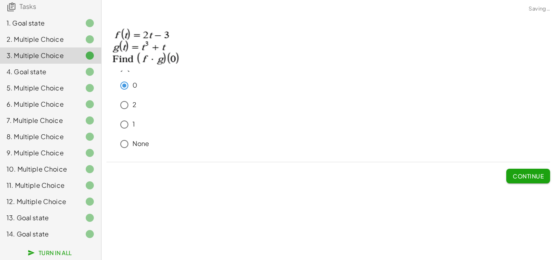
click at [534, 177] on span "Continue" at bounding box center [527, 176] width 31 height 7
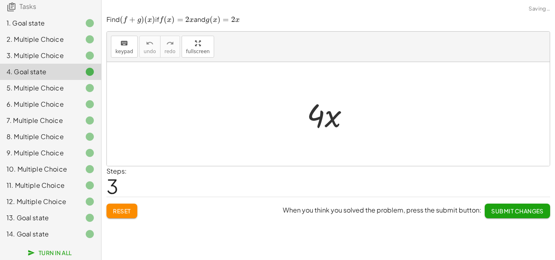
click at [534, 177] on div "Steps: 3" at bounding box center [327, 181] width 443 height 30
click at [531, 214] on span "Submit Changes" at bounding box center [517, 210] width 52 height 7
click at [531, 214] on span "Continue" at bounding box center [527, 210] width 31 height 7
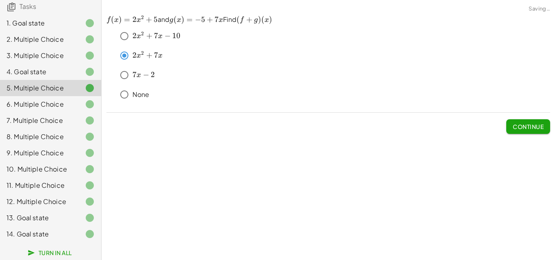
click at [526, 132] on button "Continue" at bounding box center [528, 126] width 44 height 15
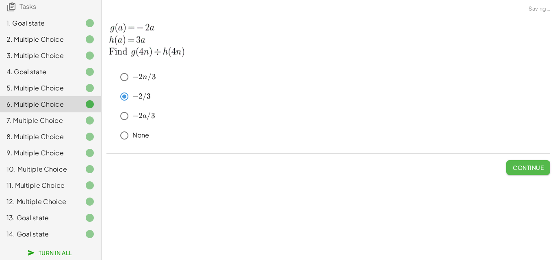
click at [532, 166] on span "Continue" at bounding box center [527, 167] width 31 height 7
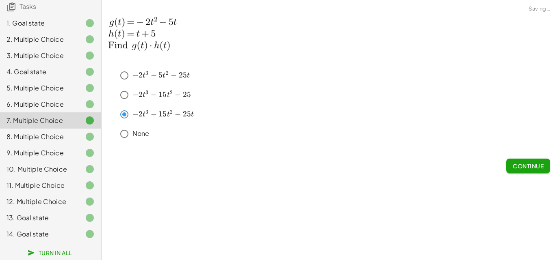
click at [528, 166] on span "Continue" at bounding box center [527, 165] width 31 height 7
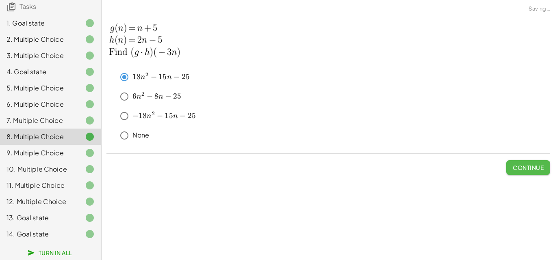
click at [528, 169] on span "Continue" at bounding box center [527, 167] width 31 height 7
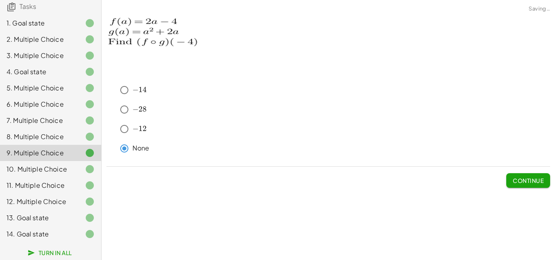
click at [528, 181] on span "Continue" at bounding box center [527, 180] width 31 height 7
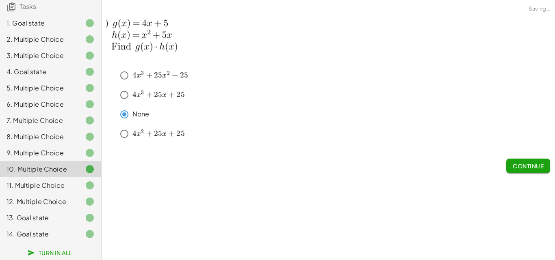
click at [527, 167] on span "Continue" at bounding box center [527, 165] width 31 height 7
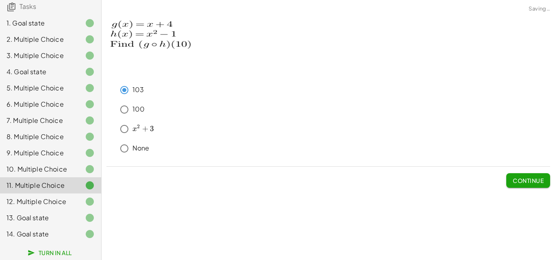
click at [529, 177] on span "Continue" at bounding box center [527, 180] width 31 height 7
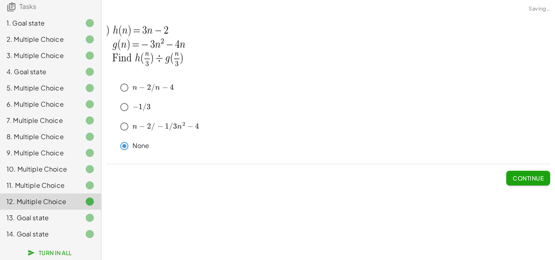
click at [530, 179] on span "Continue" at bounding box center [527, 178] width 31 height 7
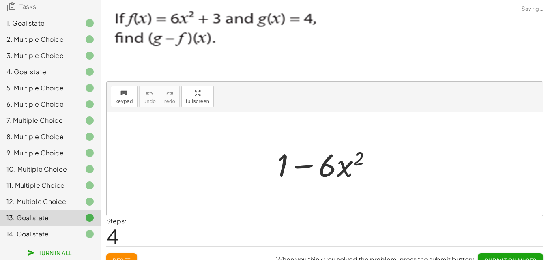
scroll to position [13, 0]
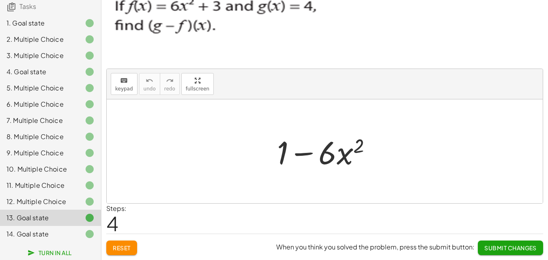
click at [518, 246] on span "Submit Changes" at bounding box center [511, 247] width 52 height 7
click at [516, 246] on span "Continue" at bounding box center [521, 247] width 31 height 7
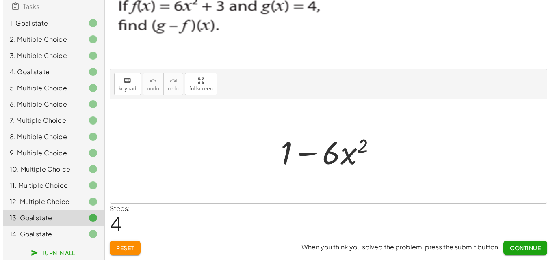
scroll to position [0, 0]
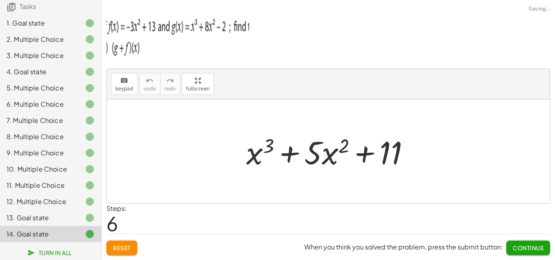
click at [517, 246] on span "Continue" at bounding box center [527, 247] width 31 height 7
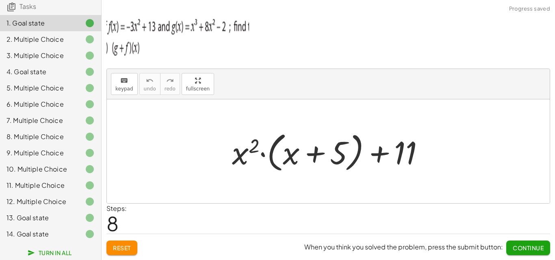
click at [517, 246] on span "Continue" at bounding box center [527, 247] width 31 height 7
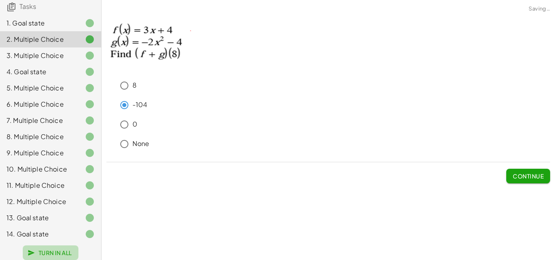
click at [57, 253] on span "Turn In All" at bounding box center [50, 252] width 43 height 7
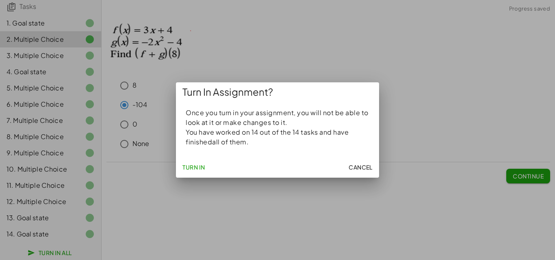
click at [195, 164] on span "Turn In" at bounding box center [193, 167] width 23 height 7
click at [199, 165] on span "Turn In" at bounding box center [193, 167] width 23 height 7
drag, startPoint x: 255, startPoint y: 139, endPoint x: 221, endPoint y: 127, distance: 36.7
click at [221, 127] on div "Once you turn in your assignment, you will not be able to look at it or make ch…" at bounding box center [277, 128] width 203 height 55
click at [249, 137] on p "You have worked on 14 out of the 14 tasks and have finished all of them." at bounding box center [278, 136] width 184 height 19
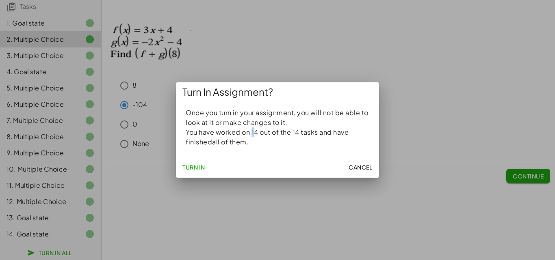
click at [249, 137] on p "You have worked on 14 out of the 14 tasks and have finished all of them." at bounding box center [278, 136] width 184 height 19
drag, startPoint x: 250, startPoint y: 143, endPoint x: 184, endPoint y: 109, distance: 74.3
click at [184, 109] on div "Once you turn in your assignment, you will not be able to look at it or make ch…" at bounding box center [277, 128] width 203 height 55
copy div "Once you turn in your assignment, you will not be able to look at it or make ch…"
click at [197, 166] on span "Turn In" at bounding box center [193, 167] width 23 height 7
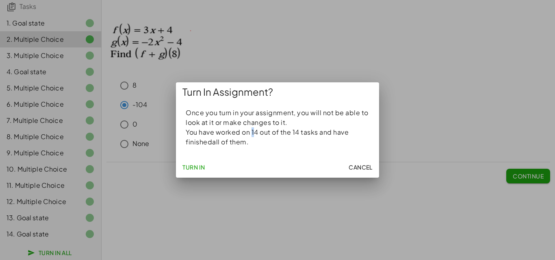
click at [194, 164] on span "Turn In" at bounding box center [193, 167] width 23 height 7
click at [197, 166] on span "Turn In" at bounding box center [193, 167] width 23 height 7
click at [195, 166] on span "Turn In" at bounding box center [193, 167] width 23 height 7
click at [336, 93] on div "Turn In Assignment?" at bounding box center [277, 91] width 203 height 19
click at [194, 165] on span "Turn In" at bounding box center [193, 167] width 23 height 7
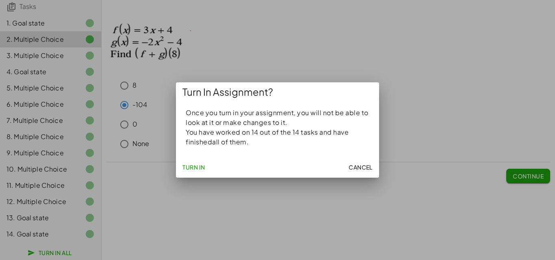
click at [196, 168] on span "Turn In" at bounding box center [193, 167] width 23 height 7
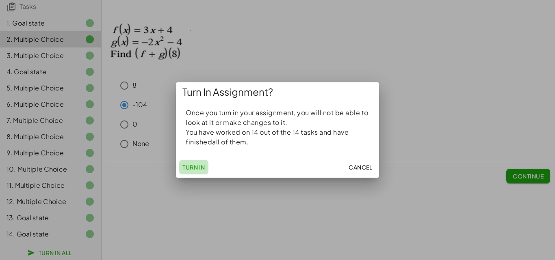
click at [196, 168] on span "Turn In" at bounding box center [193, 167] width 23 height 7
click at [361, 168] on span "Cancel" at bounding box center [360, 167] width 24 height 7
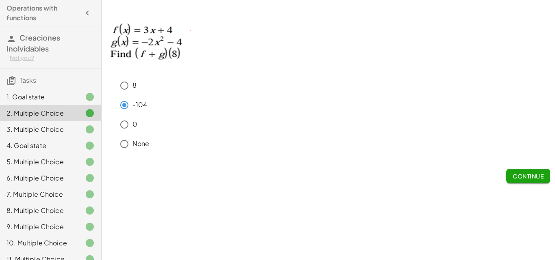
click at [41, 42] on span "Creaciones Inolvidables" at bounding box center [33, 43] width 54 height 20
click at [41, 32] on h3 "Creaciones Inolvidables Not you?" at bounding box center [50, 47] width 101 height 42
click at [82, 13] on icon "button" at bounding box center [87, 13] width 10 height 10
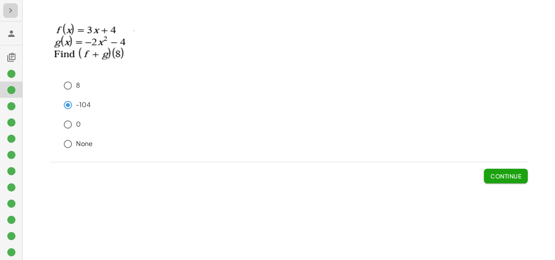
click at [11, 11] on icon "button" at bounding box center [11, 11] width 10 height 10
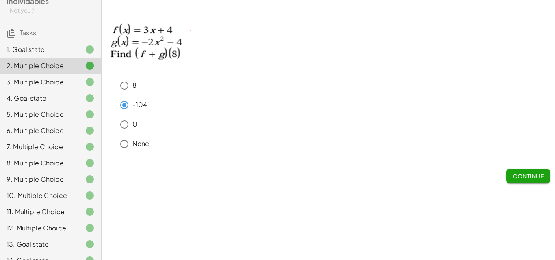
scroll to position [80, 0]
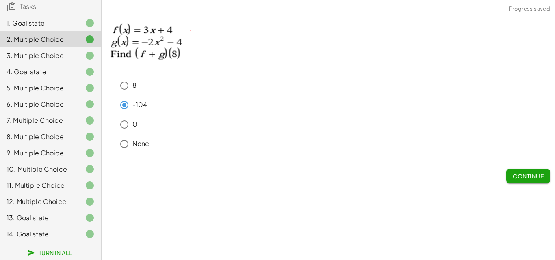
click at [33, 252] on span "Turn In All" at bounding box center [50, 252] width 43 height 7
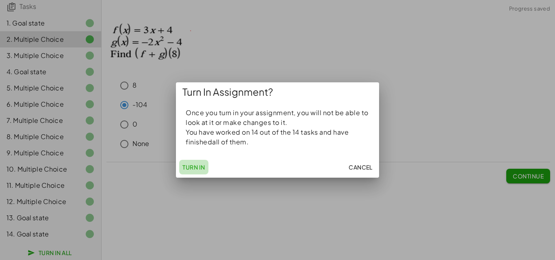
click at [197, 168] on span "Turn In" at bounding box center [193, 167] width 23 height 7
click at [197, 166] on span "Turn In" at bounding box center [193, 167] width 23 height 7
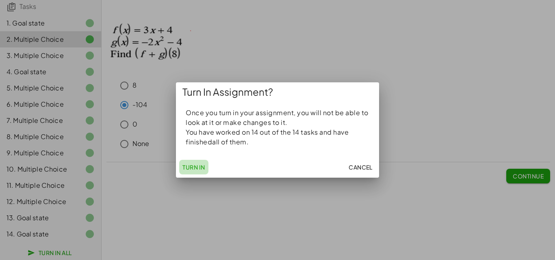
click at [197, 166] on span "Turn In" at bounding box center [193, 167] width 23 height 7
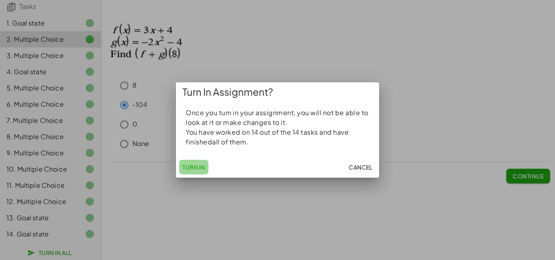
click at [197, 166] on span "Turn In" at bounding box center [193, 167] width 23 height 7
click at [359, 169] on span "Cancel" at bounding box center [360, 167] width 24 height 7
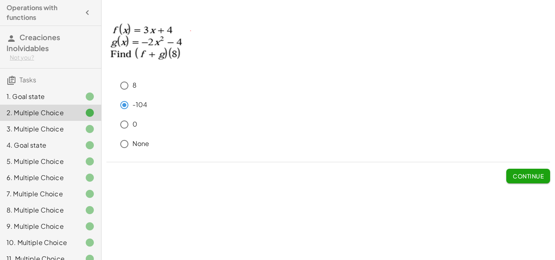
scroll to position [0, 0]
